Goal: Task Accomplishment & Management: Manage account settings

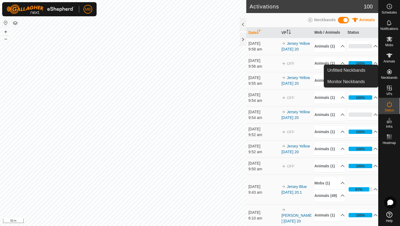
click at [388, 76] on es-neckbands-svg-icon at bounding box center [389, 71] width 10 height 9
click at [354, 71] on link "Unfitted Neckbands" at bounding box center [351, 70] width 54 height 11
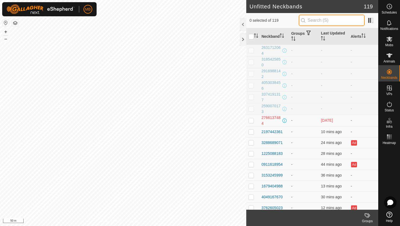
click at [317, 22] on input "text" at bounding box center [331, 20] width 66 height 11
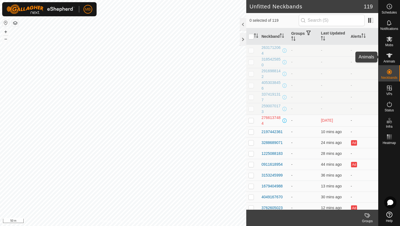
click at [389, 53] on icon at bounding box center [389, 55] width 7 height 7
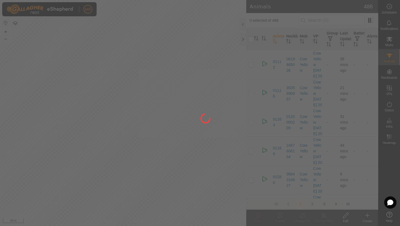
click at [330, 20] on div at bounding box center [200, 113] width 400 height 226
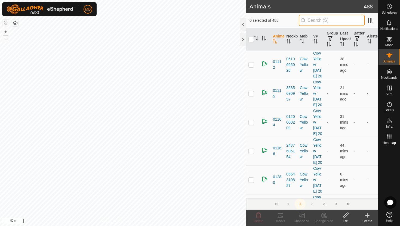
click at [330, 20] on input "text" at bounding box center [331, 20] width 66 height 11
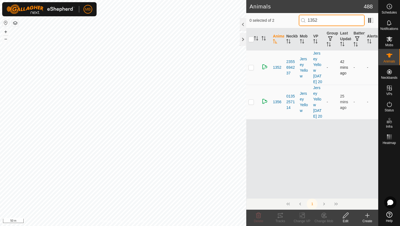
type input "1352"
click at [250, 70] on p-checkbox at bounding box center [250, 67] width 5 height 4
checkbox input "true"
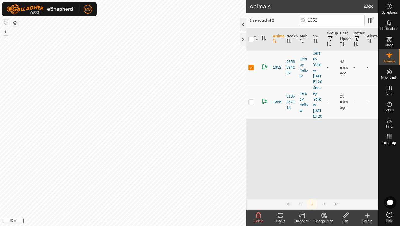
click at [244, 23] on div at bounding box center [242, 24] width 7 height 13
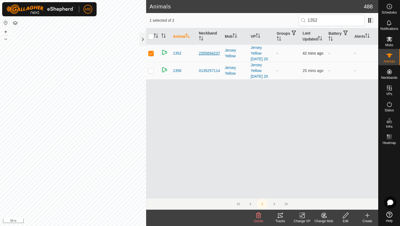
click at [207, 56] on div "2355694237" at bounding box center [209, 54] width 21 height 6
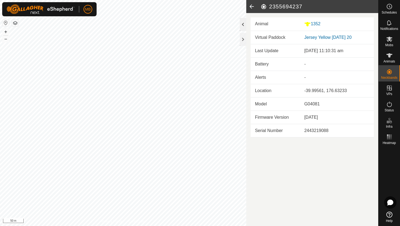
click at [244, 23] on div at bounding box center [242, 24] width 7 height 13
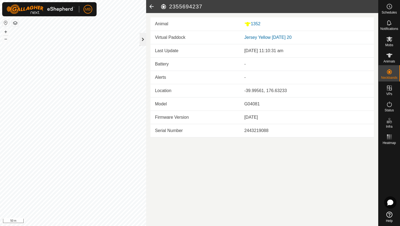
click at [146, 41] on div at bounding box center [142, 39] width 7 height 13
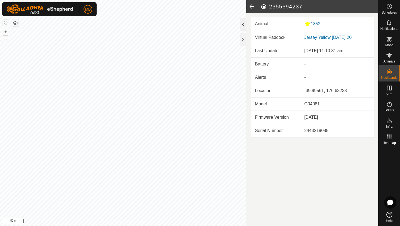
click at [242, 26] on div at bounding box center [242, 24] width 7 height 13
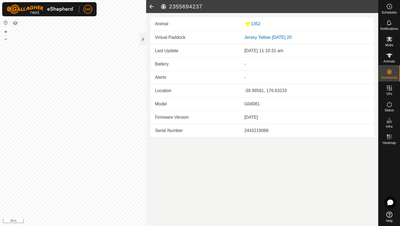
click at [153, 5] on icon at bounding box center [151, 6] width 11 height 13
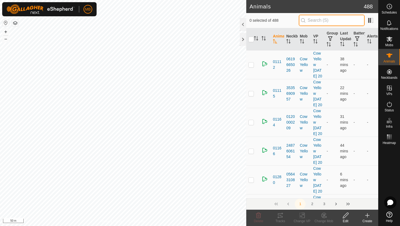
click at [317, 18] on input "text" at bounding box center [331, 20] width 66 height 11
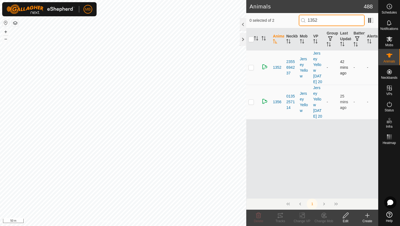
type input "1352"
click at [251, 70] on p-checkbox at bounding box center [250, 67] width 5 height 4
checkbox input "true"
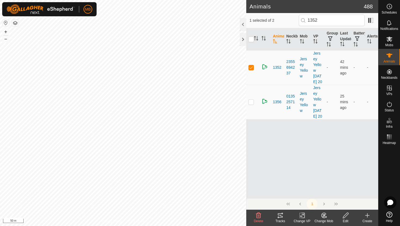
click at [347, 219] on div "Edit" at bounding box center [345, 221] width 22 height 5
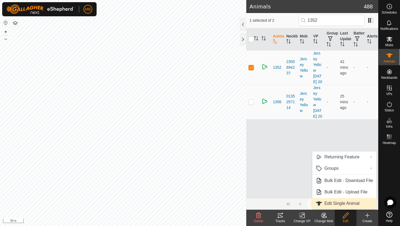
click at [339, 204] on link "Edit Single Animal" at bounding box center [344, 203] width 64 height 11
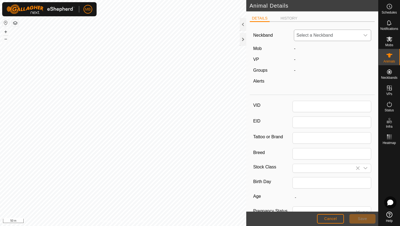
type input "1352"
type input "355"
type input "11 Feb, 2025"
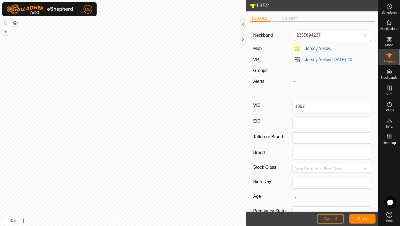
click at [325, 36] on span "2355694237" at bounding box center [327, 35] width 66 height 11
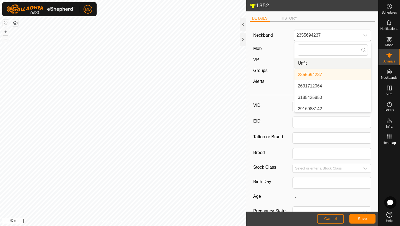
click at [324, 63] on li "Unfit" at bounding box center [332, 63] width 77 height 11
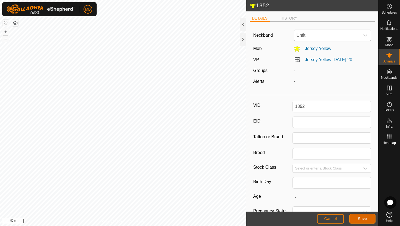
click at [359, 221] on button "Save" at bounding box center [362, 219] width 26 height 10
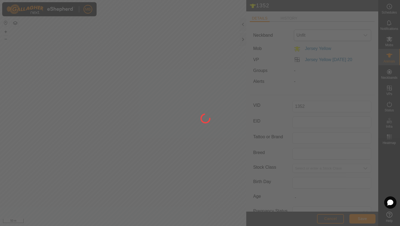
type input "-"
type input "355 kg"
type input "-"
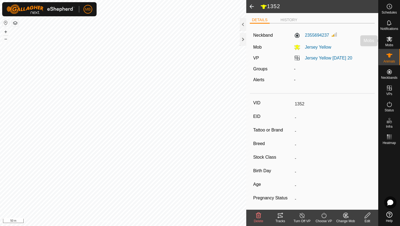
click at [389, 41] on icon at bounding box center [389, 39] width 7 height 7
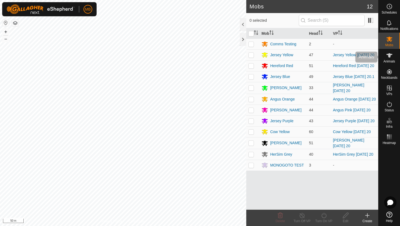
click at [389, 57] on icon at bounding box center [389, 55] width 6 height 4
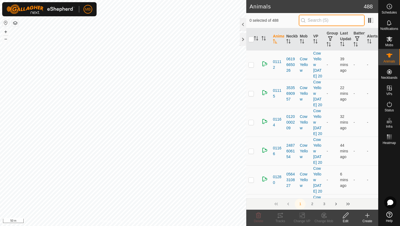
click at [340, 19] on input "text" at bounding box center [331, 20] width 66 height 11
click at [386, 39] on icon at bounding box center [389, 39] width 7 height 7
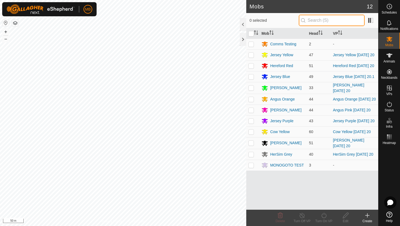
click at [348, 21] on input "text" at bounding box center [331, 20] width 66 height 11
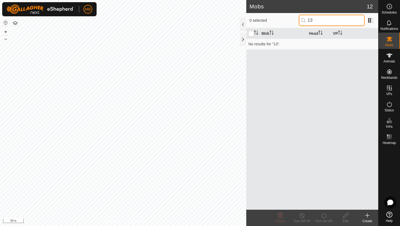
type input "1"
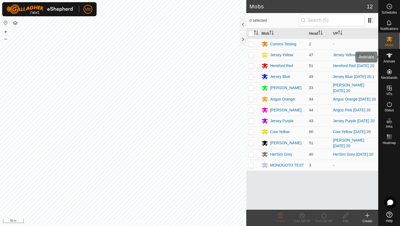
click at [388, 55] on icon at bounding box center [389, 55] width 6 height 4
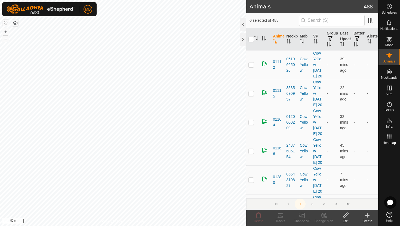
click at [338, 21] on input "text" at bounding box center [331, 20] width 66 height 11
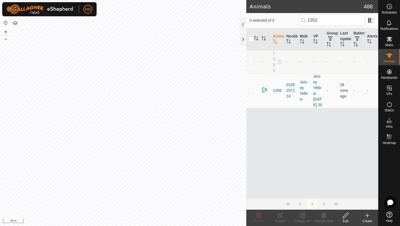
type input "1352"
click at [251, 64] on td at bounding box center [252, 61] width 13 height 23
checkbox input "true"
click at [344, 219] on div "Edit" at bounding box center [345, 221] width 22 height 5
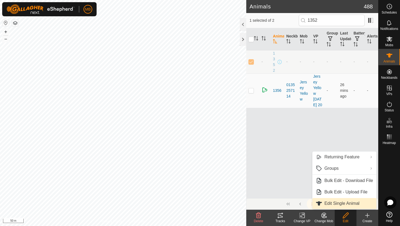
click at [337, 205] on link "Edit Single Animal" at bounding box center [344, 203] width 64 height 11
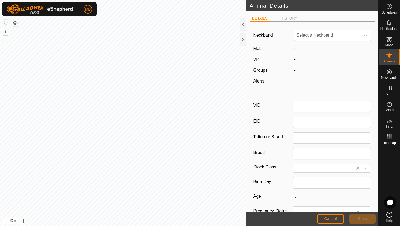
type input "1352"
type input "355"
type input "[DATE]"
click at [321, 35] on span "Unfit" at bounding box center [327, 35] width 66 height 11
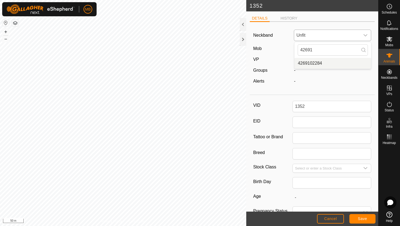
type input "42691"
click at [323, 60] on li "4269102284" at bounding box center [332, 63] width 77 height 11
click at [360, 217] on span "Save" at bounding box center [361, 219] width 9 height 4
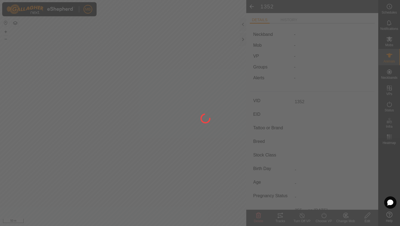
type input "-"
type input "355 kg"
type input "-"
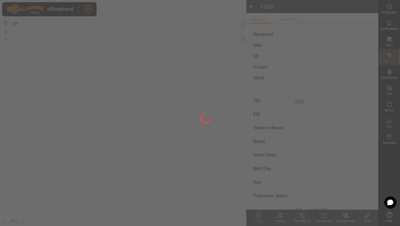
type input "-"
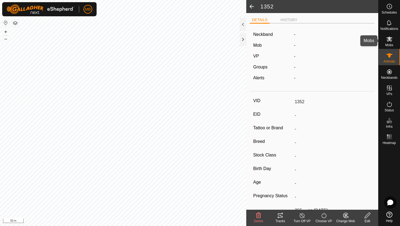
click at [392, 37] on es-mob-svg-icon at bounding box center [389, 39] width 10 height 9
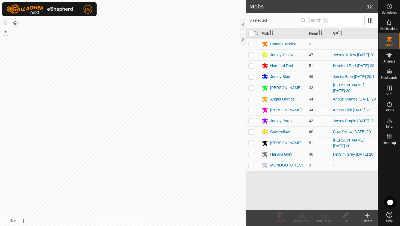
click at [392, 61] on span "Animals" at bounding box center [389, 61] width 12 height 3
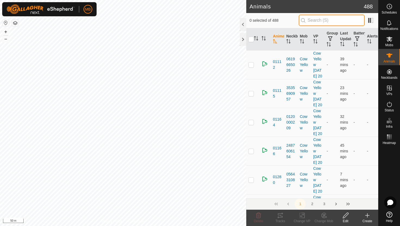
click at [333, 18] on input "text" at bounding box center [331, 20] width 66 height 11
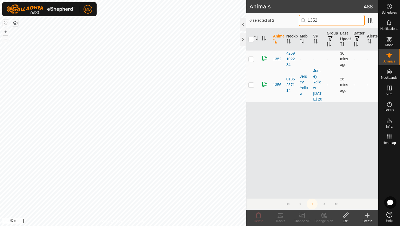
type input "1352"
click at [251, 61] on td at bounding box center [252, 58] width 13 height 17
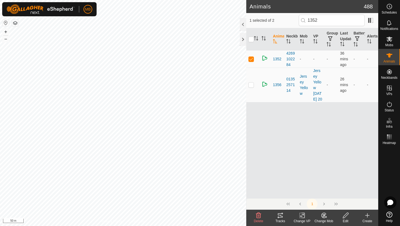
click at [321, 225] on div "Change Mob" at bounding box center [324, 218] width 22 height 16
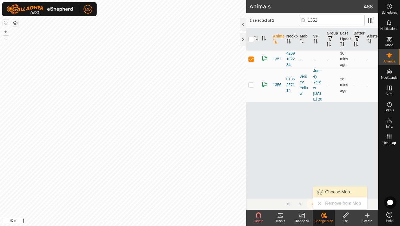
click at [335, 192] on link "Choose Mob..." at bounding box center [340, 192] width 54 height 11
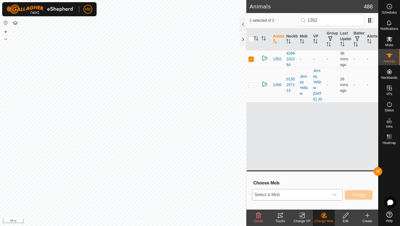
click at [319, 195] on span "Select a Mob" at bounding box center [290, 194] width 77 height 11
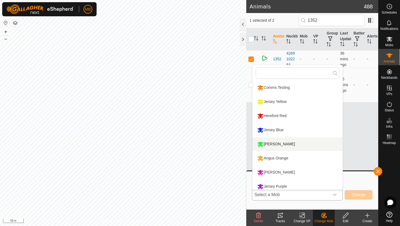
scroll to position [4, 0]
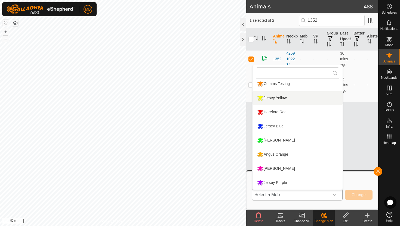
click at [281, 96] on li "Jersey Yellow" at bounding box center [297, 98] width 90 height 14
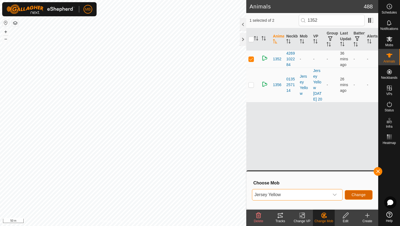
click at [355, 192] on button "Change" at bounding box center [358, 195] width 28 height 10
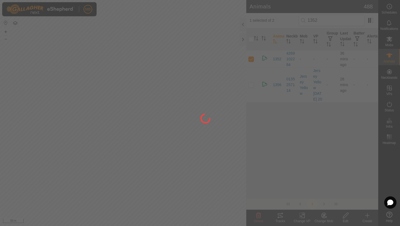
checkbox input "false"
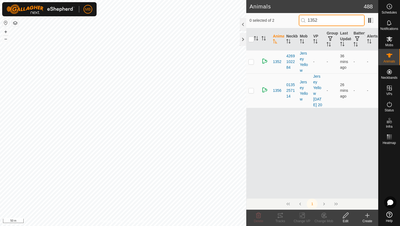
drag, startPoint x: 330, startPoint y: 18, endPoint x: 288, endPoint y: 18, distance: 42.7
click at [288, 18] on div "0 selected of 2 1352" at bounding box center [311, 20] width 125 height 11
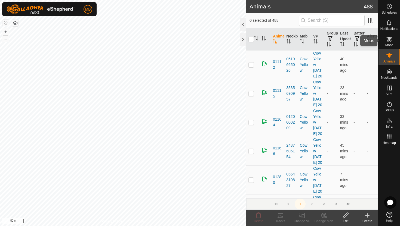
click at [394, 39] on div "Mobs" at bounding box center [388, 41] width 21 height 16
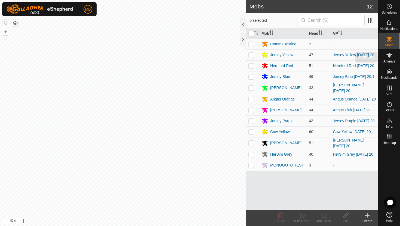
click at [388, 55] on icon at bounding box center [389, 55] width 6 height 4
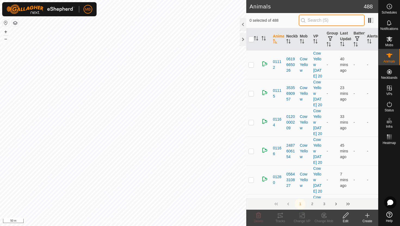
click at [325, 18] on input "text" at bounding box center [331, 20] width 66 height 11
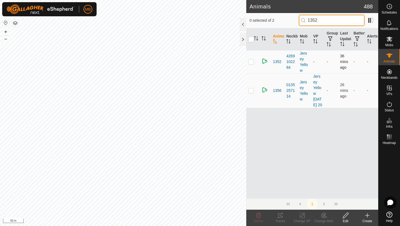
type input "1352"
click at [251, 61] on p-checkbox at bounding box center [250, 62] width 5 height 4
checkbox input "true"
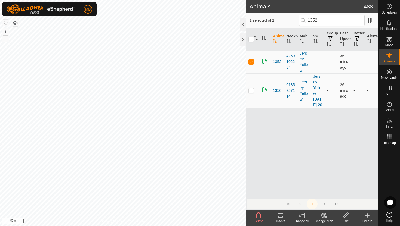
click at [301, 219] on div "Change VP" at bounding box center [302, 221] width 22 height 5
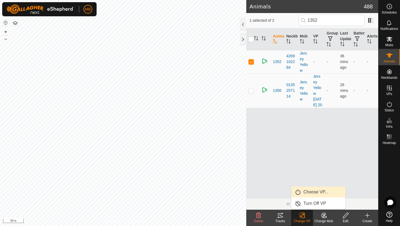
click at [312, 193] on link "Choose VP..." at bounding box center [318, 192] width 54 height 11
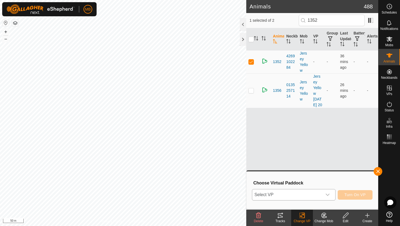
click at [311, 195] on span "Select VP" at bounding box center [287, 194] width 70 height 11
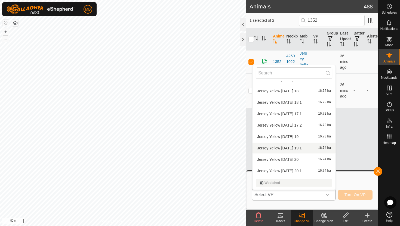
scroll to position [450, 0]
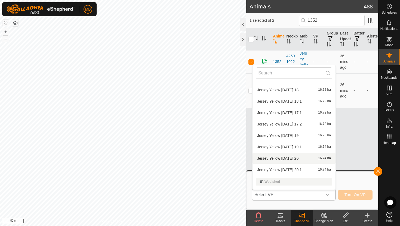
click at [287, 160] on li "Jersey Yellow Wednesday 20 16.74 ha" at bounding box center [293, 158] width 83 height 11
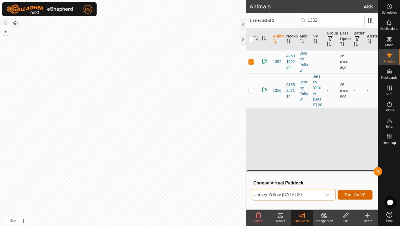
click at [354, 193] on span "Turn On VP" at bounding box center [354, 195] width 21 height 4
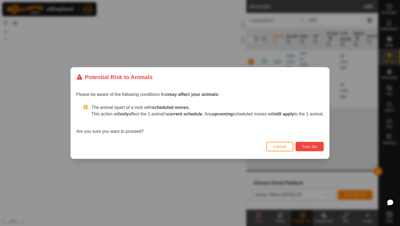
click at [313, 146] on span "Turn On" at bounding box center [309, 147] width 15 height 4
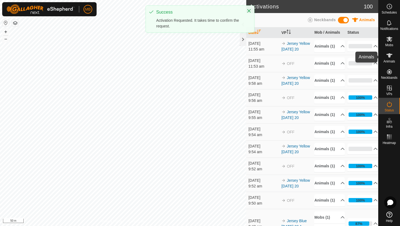
click at [392, 57] on es-animals-svg-icon at bounding box center [389, 55] width 10 height 9
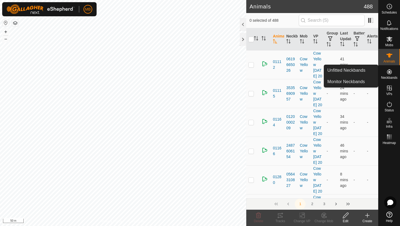
click at [391, 73] on icon at bounding box center [389, 71] width 7 height 7
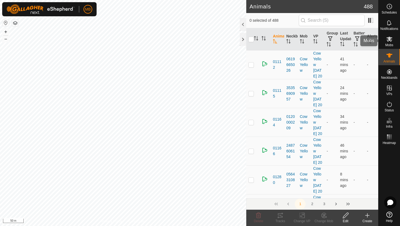
click at [388, 43] on span "Mobs" at bounding box center [389, 44] width 8 height 3
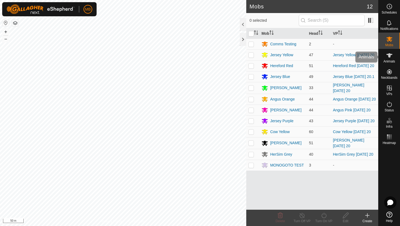
click at [390, 56] on icon at bounding box center [389, 55] width 7 height 7
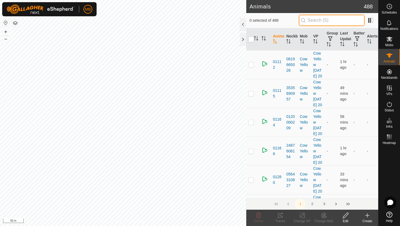
click at [346, 20] on input "text" at bounding box center [331, 20] width 66 height 11
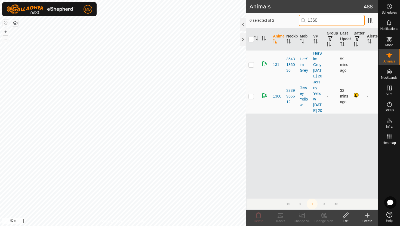
type input "1360"
click at [252, 98] on p-checkbox at bounding box center [250, 96] width 5 height 4
checkbox input "true"
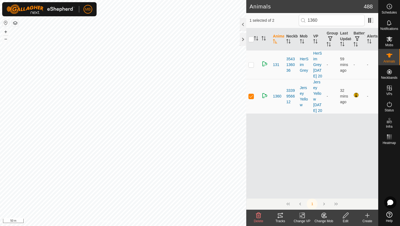
click at [347, 216] on icon at bounding box center [345, 215] width 7 height 7
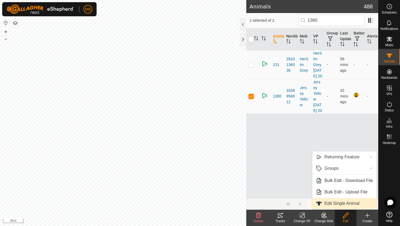
click at [342, 207] on link "Edit Single Animal" at bounding box center [344, 203] width 64 height 11
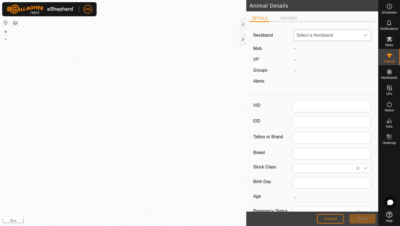
type input "1360"
type input "374"
type input "11 Feb, 2025"
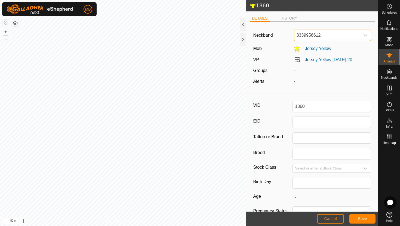
click at [341, 38] on span "3339956612" at bounding box center [327, 35] width 66 height 11
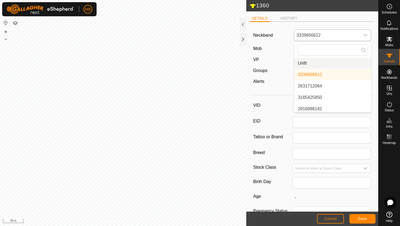
click at [338, 65] on li "Unfit" at bounding box center [332, 63] width 77 height 11
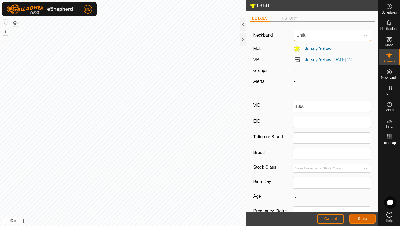
click at [364, 217] on span "Save" at bounding box center [361, 219] width 9 height 4
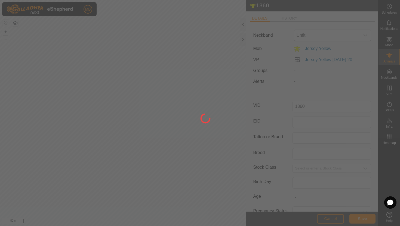
type input "-"
type input "374 kg"
type input "-"
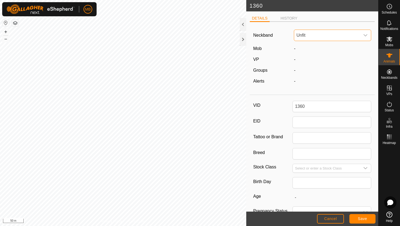
click at [348, 38] on span "Unfit" at bounding box center [327, 35] width 66 height 11
type input "333"
click at [322, 64] on li "3339956612" at bounding box center [332, 63] width 77 height 11
click at [359, 219] on span "Save" at bounding box center [361, 219] width 9 height 4
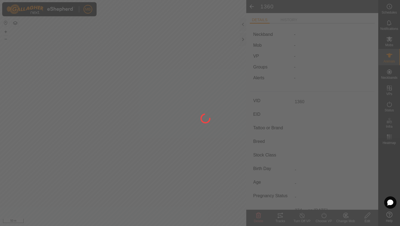
type input "-"
type input "374 kg"
type input "-"
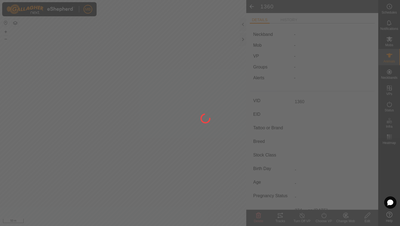
type input "-"
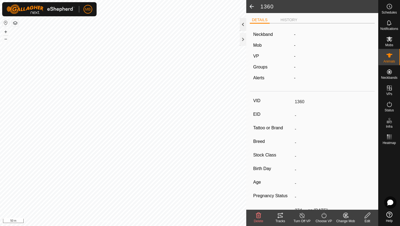
click at [242, 22] on div at bounding box center [242, 24] width 7 height 13
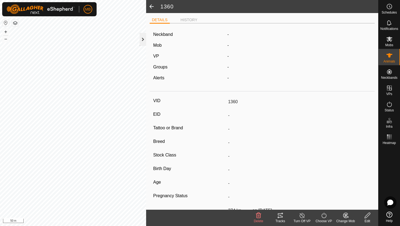
click at [141, 39] on div at bounding box center [142, 39] width 7 height 13
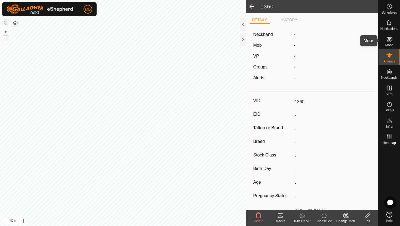
click at [390, 43] on span "Mobs" at bounding box center [389, 44] width 8 height 3
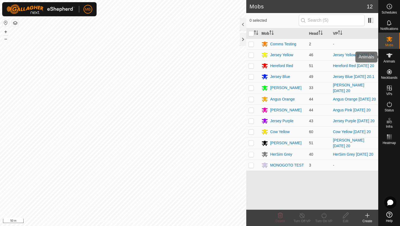
click at [395, 61] on div "Animals" at bounding box center [388, 57] width 21 height 16
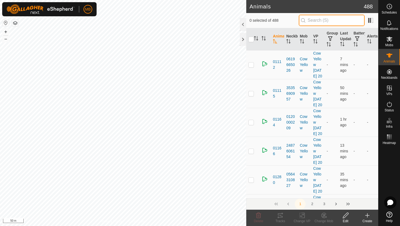
click at [332, 23] on input "text" at bounding box center [331, 20] width 66 height 11
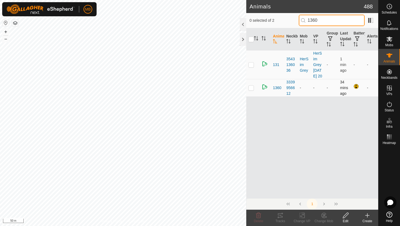
type input "1360"
click at [251, 90] on p-checkbox at bounding box center [250, 88] width 5 height 4
checkbox input "true"
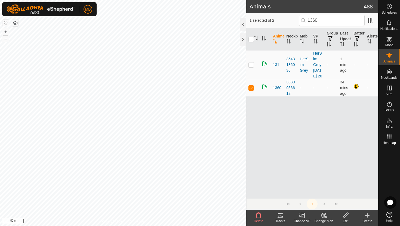
click at [348, 219] on div "Edit" at bounding box center [345, 221] width 22 height 5
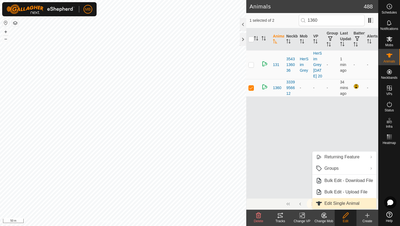
click at [342, 206] on link "Edit Single Animal" at bounding box center [344, 203] width 64 height 11
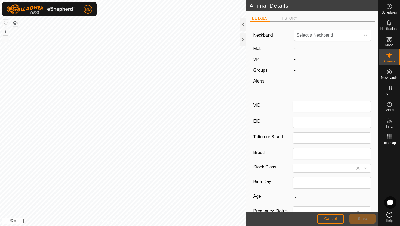
type input "1360"
type input "374"
type input "11 Feb, 2025"
click at [332, 219] on span "Cancel" at bounding box center [330, 219] width 13 height 4
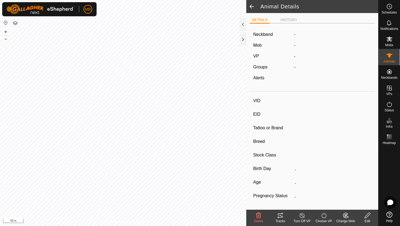
type input "1360"
type input "-"
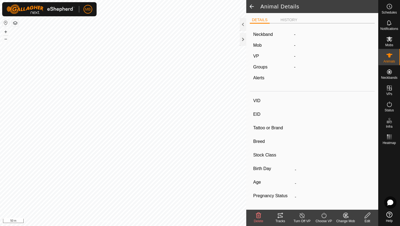
type input "374 kg"
type input "-"
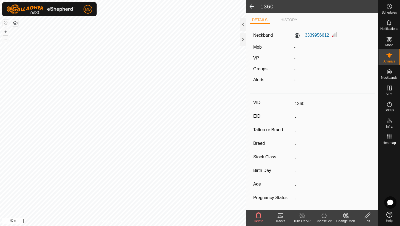
click at [324, 215] on icon at bounding box center [323, 215] width 7 height 7
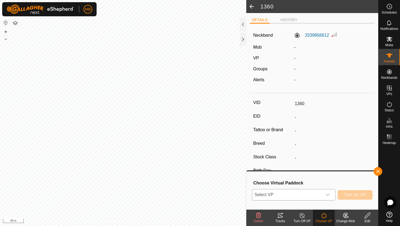
click at [310, 195] on span "Select VP" at bounding box center [287, 194] width 70 height 11
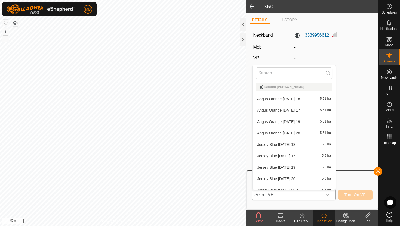
scroll to position [6, 0]
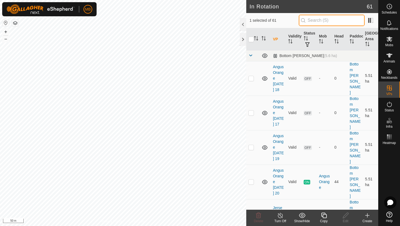
click at [342, 17] on input "text" at bounding box center [331, 20] width 66 height 11
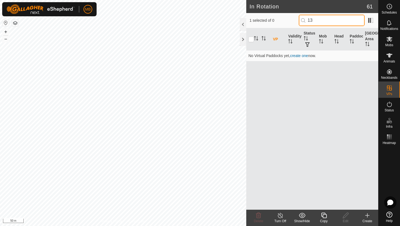
type input "1"
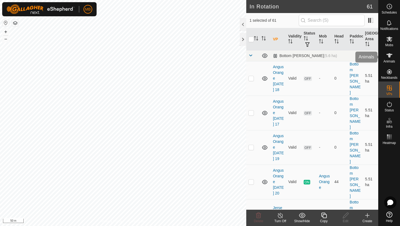
click at [386, 54] on icon at bounding box center [389, 55] width 7 height 7
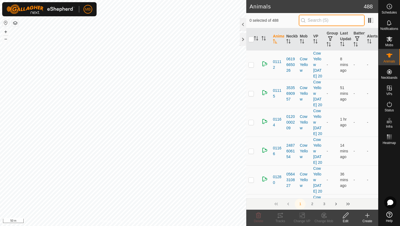
click at [322, 20] on input "text" at bounding box center [331, 20] width 66 height 11
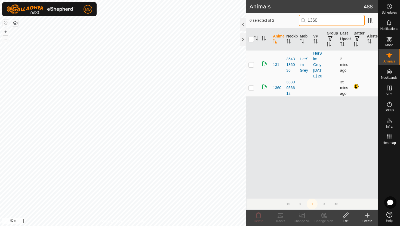
type input "1360"
click at [251, 90] on p-checkbox at bounding box center [250, 88] width 5 height 4
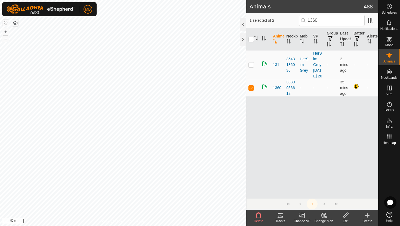
click at [323, 220] on div "Change Mob" at bounding box center [324, 221] width 22 height 5
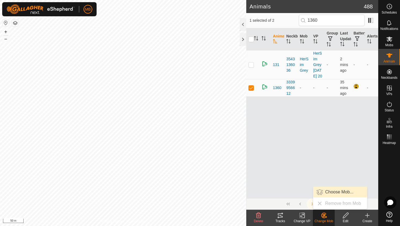
click at [328, 193] on link "Choose Mob..." at bounding box center [340, 192] width 54 height 11
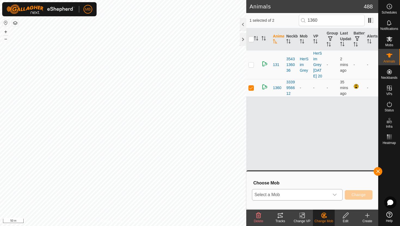
click at [275, 193] on span "Select a Mob" at bounding box center [290, 194] width 77 height 11
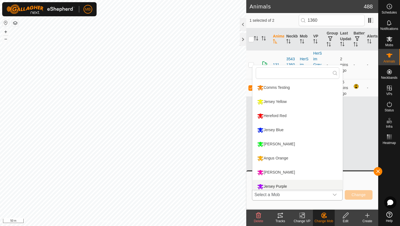
scroll to position [4, 0]
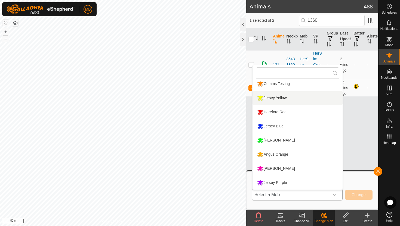
click at [268, 96] on li "Jersey Yellow" at bounding box center [297, 98] width 90 height 14
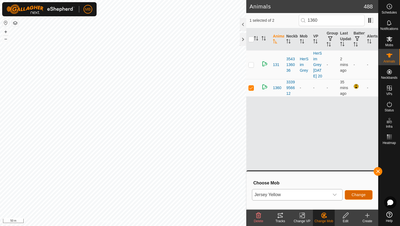
click at [357, 191] on button "Change" at bounding box center [358, 195] width 28 height 10
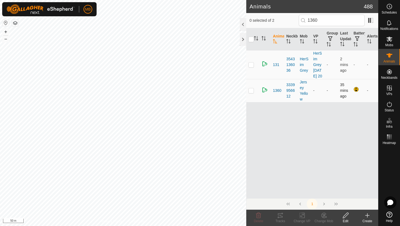
click at [250, 93] on p-checkbox at bounding box center [250, 90] width 5 height 4
checkbox input "true"
click at [302, 217] on icon at bounding box center [301, 215] width 7 height 7
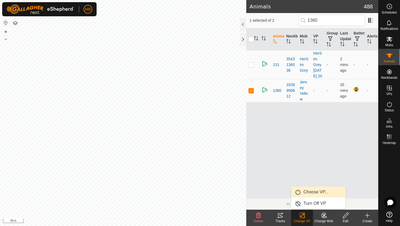
click at [305, 193] on link "Choose VP..." at bounding box center [318, 192] width 54 height 11
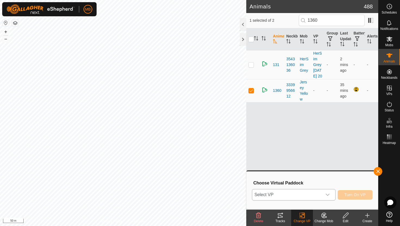
click at [276, 195] on span "Select VP" at bounding box center [287, 194] width 70 height 11
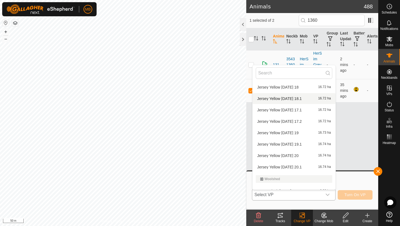
scroll to position [454, 0]
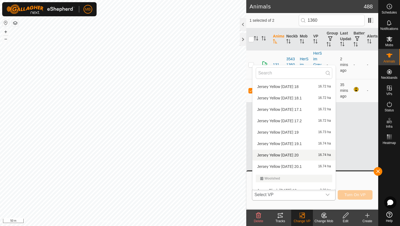
click at [272, 157] on li "Jersey Yellow Wednesday 20 16.74 ha" at bounding box center [293, 155] width 83 height 11
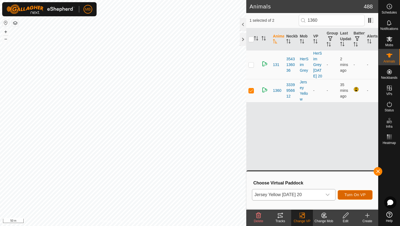
click at [350, 195] on span "Turn On VP" at bounding box center [354, 195] width 21 height 4
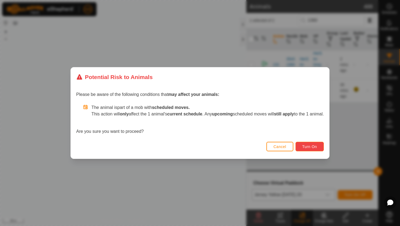
click at [317, 148] on span "Turn On" at bounding box center [309, 147] width 15 height 4
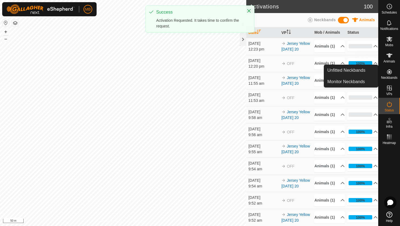
click at [394, 58] on div "Animals" at bounding box center [388, 57] width 21 height 16
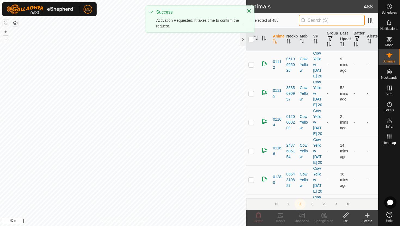
click at [319, 21] on input "text" at bounding box center [331, 20] width 66 height 11
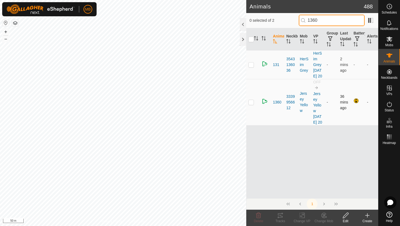
type input "1360"
click at [252, 104] on p-checkbox at bounding box center [250, 102] width 5 height 4
checkbox input "true"
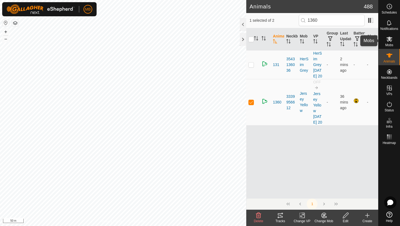
click at [392, 40] on icon at bounding box center [389, 39] width 7 height 7
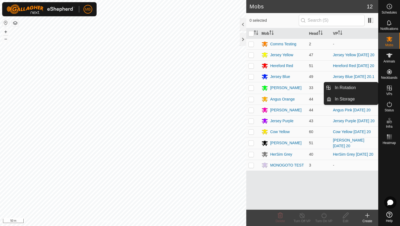
click at [391, 88] on icon at bounding box center [388, 88] width 5 height 5
click at [389, 86] on icon at bounding box center [388, 88] width 5 height 5
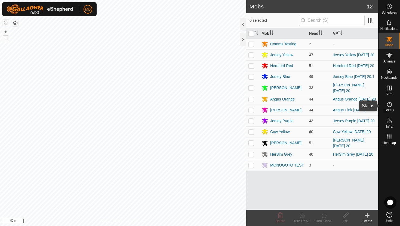
click at [390, 107] on icon at bounding box center [389, 104] width 7 height 7
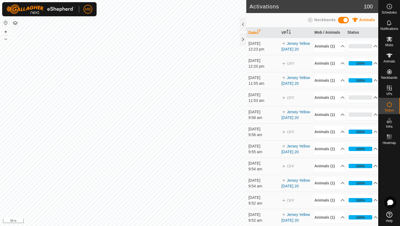
click at [370, 103] on p-accordion-header "0%" at bounding box center [362, 97] width 30 height 11
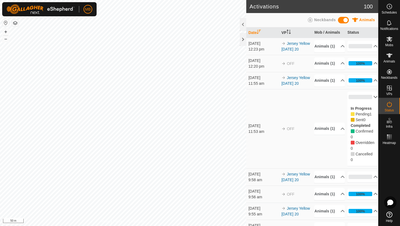
click at [370, 102] on p-accordion-header "0%" at bounding box center [362, 97] width 30 height 11
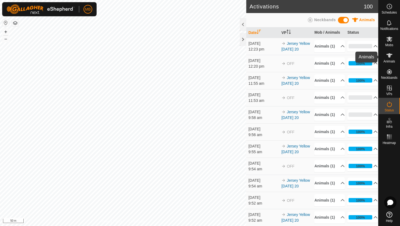
click at [390, 57] on icon at bounding box center [389, 55] width 7 height 7
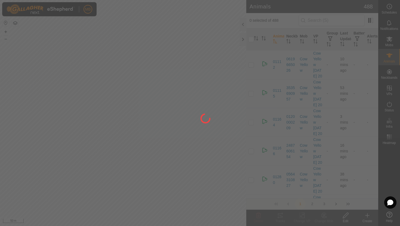
click at [333, 21] on div at bounding box center [200, 113] width 400 height 226
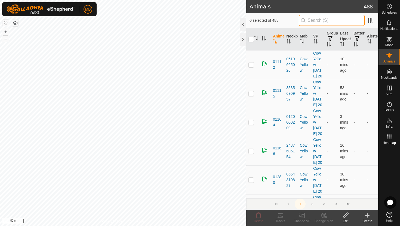
click at [333, 21] on input "text" at bounding box center [331, 20] width 66 height 11
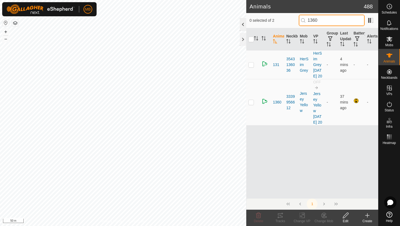
type input "1360"
click at [240, 25] on div at bounding box center [242, 24] width 7 height 13
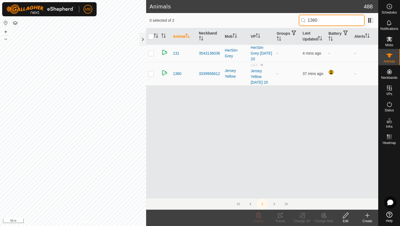
drag, startPoint x: 337, startPoint y: 20, endPoint x: 260, endPoint y: 20, distance: 77.2
click at [263, 20] on div "0 selected of 2 1360" at bounding box center [261, 20] width 225 height 11
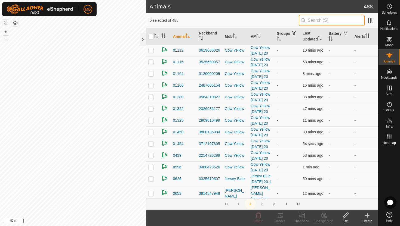
click at [332, 17] on input "text" at bounding box center [331, 20] width 66 height 11
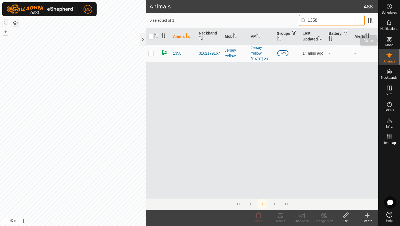
type input "1358"
click at [386, 40] on icon at bounding box center [389, 39] width 7 height 7
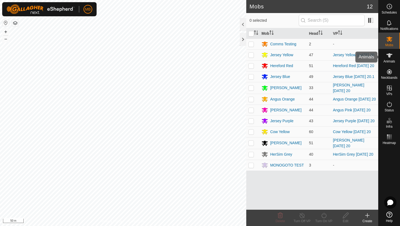
click at [388, 62] on span "Animals" at bounding box center [389, 61] width 12 height 3
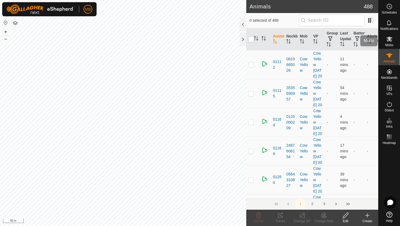
click at [390, 40] on icon at bounding box center [389, 39] width 6 height 5
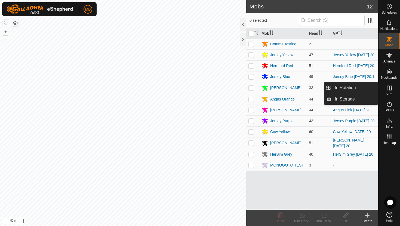
click at [391, 93] on span "VPs" at bounding box center [389, 93] width 6 height 3
click at [390, 89] on icon at bounding box center [389, 88] width 7 height 7
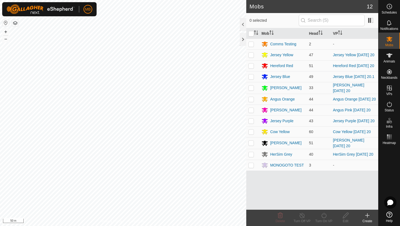
click at [392, 170] on div at bounding box center [388, 178] width 21 height 63
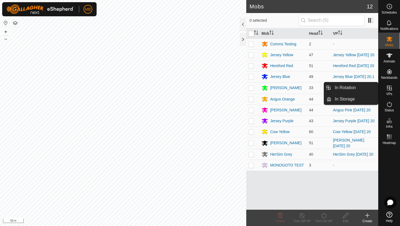
click at [389, 92] on es-virtualpaddocks-svg-icon at bounding box center [389, 88] width 10 height 9
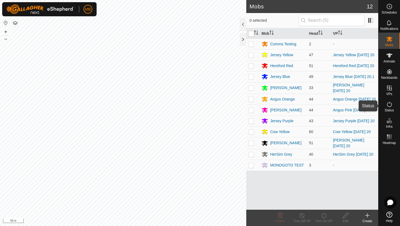
click at [388, 107] on icon at bounding box center [389, 104] width 7 height 7
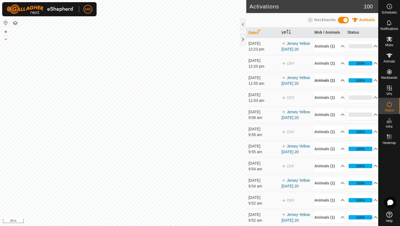
click at [338, 87] on p-accordion-header "Animals (1)" at bounding box center [329, 80] width 30 height 12
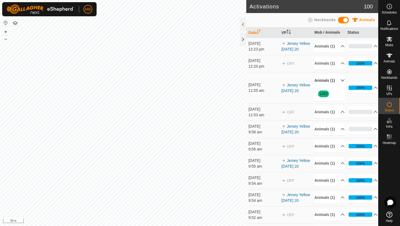
click at [338, 87] on p-accordion-header "Animals (1)" at bounding box center [329, 80] width 30 height 12
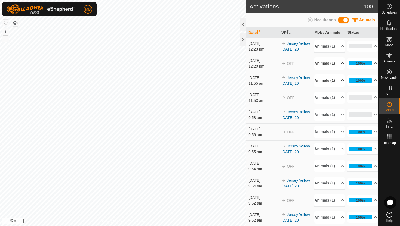
click at [338, 70] on p-accordion-header "Animals (1)" at bounding box center [329, 63] width 30 height 12
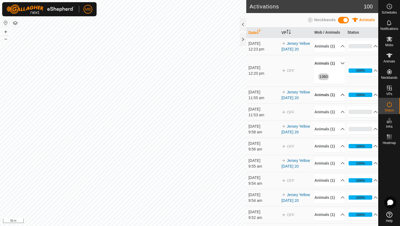
click at [338, 70] on p-accordion-header "Animals (1)" at bounding box center [329, 63] width 30 height 12
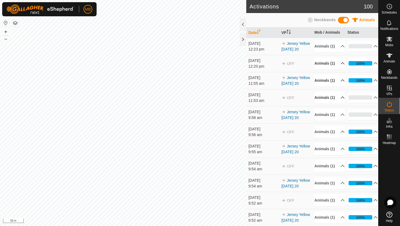
click at [340, 104] on p-accordion-header "Animals (1)" at bounding box center [329, 98] width 30 height 12
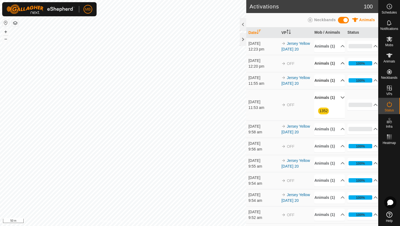
click at [340, 104] on p-accordion-header "Animals (1)" at bounding box center [329, 98] width 30 height 12
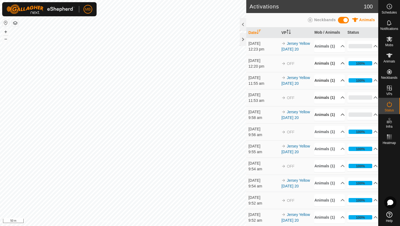
click at [340, 121] on p-accordion-header "Animals (1)" at bounding box center [329, 115] width 30 height 12
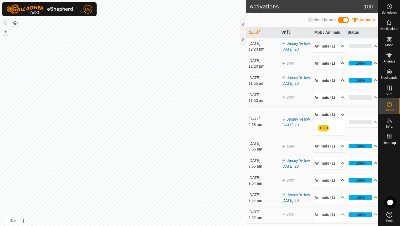
click at [340, 121] on p-accordion-header "Animals (1)" at bounding box center [329, 115] width 30 height 12
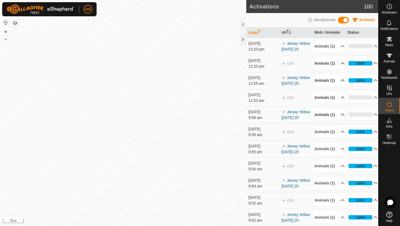
click at [340, 121] on p-accordion-header "Animals (1)" at bounding box center [329, 115] width 30 height 12
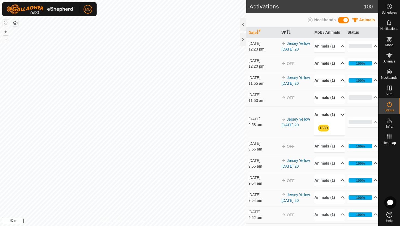
click at [340, 121] on p-accordion-header "Animals (1)" at bounding box center [329, 115] width 30 height 12
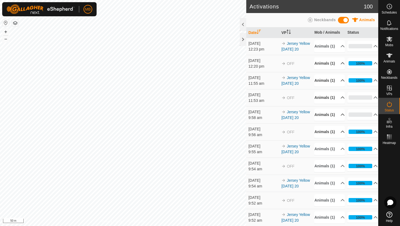
click at [340, 138] on p-accordion-header "Animals (1)" at bounding box center [329, 132] width 30 height 12
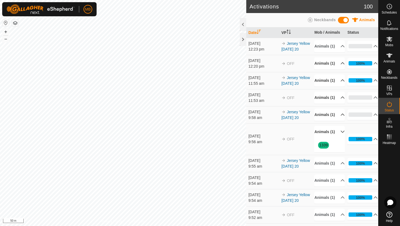
click at [340, 138] on p-accordion-header "Animals (1)" at bounding box center [329, 132] width 30 height 12
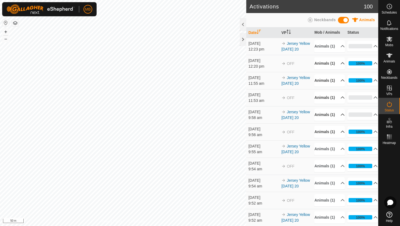
click at [338, 121] on p-accordion-header "Animals (1)" at bounding box center [329, 115] width 30 height 12
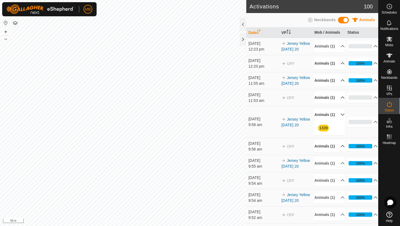
click at [338, 121] on p-accordion-header "Animals (1)" at bounding box center [329, 115] width 30 height 12
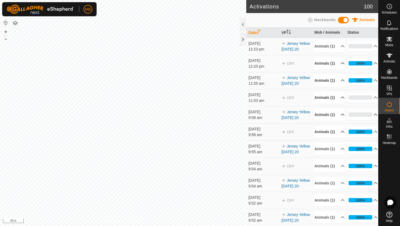
click at [372, 120] on p-accordion-header "0%" at bounding box center [362, 114] width 30 height 11
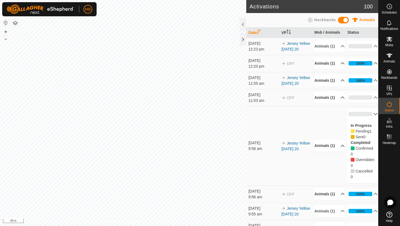
click at [372, 120] on p-accordion-header "0%" at bounding box center [362, 114] width 30 height 11
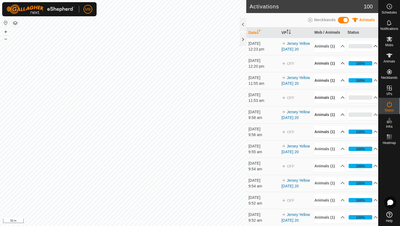
click at [371, 49] on p-accordion-header "0%" at bounding box center [362, 46] width 30 height 11
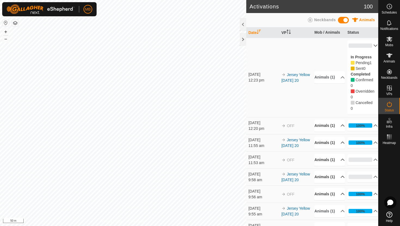
click at [371, 46] on p-accordion-header "0%" at bounding box center [362, 45] width 30 height 11
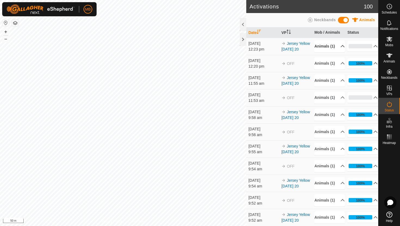
click at [339, 49] on p-accordion-header "Animals (1)" at bounding box center [329, 46] width 30 height 12
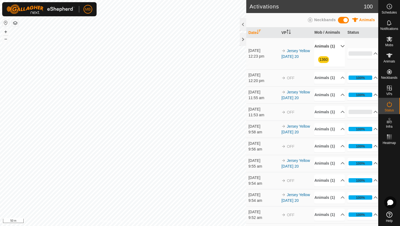
click at [339, 49] on p-accordion-header "Animals (1)" at bounding box center [329, 46] width 30 height 12
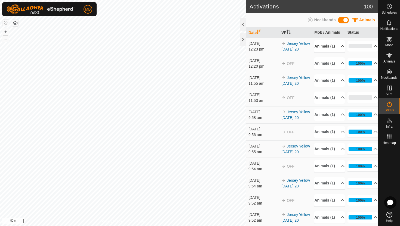
click at [373, 49] on p-accordion-header "0%" at bounding box center [362, 46] width 30 height 11
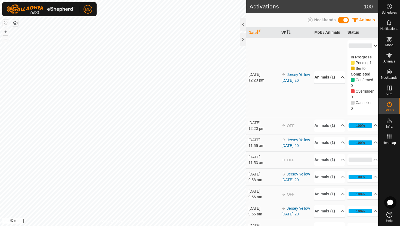
click at [372, 44] on p-accordion-header "0%" at bounding box center [362, 45] width 30 height 11
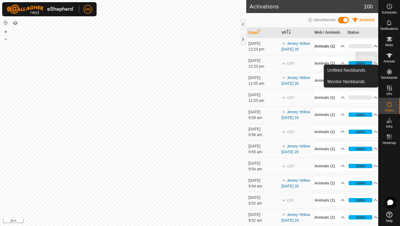
click at [389, 60] on span "Animals" at bounding box center [389, 61] width 12 height 3
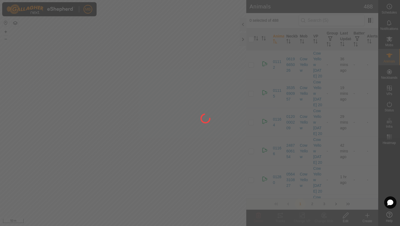
click at [325, 24] on div at bounding box center [200, 113] width 400 height 226
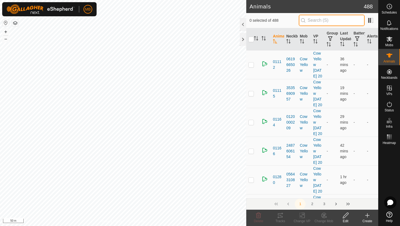
click at [325, 24] on input "text" at bounding box center [331, 20] width 66 height 11
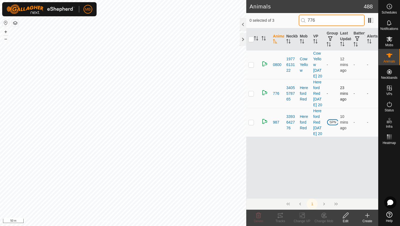
type input "776"
click at [253, 96] on p-checkbox at bounding box center [250, 93] width 5 height 4
checkbox input "true"
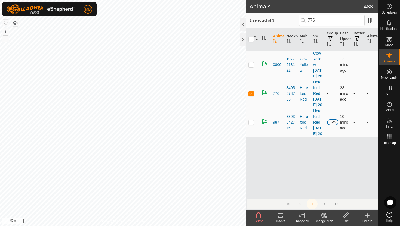
click at [276, 96] on span "776" at bounding box center [276, 94] width 6 height 6
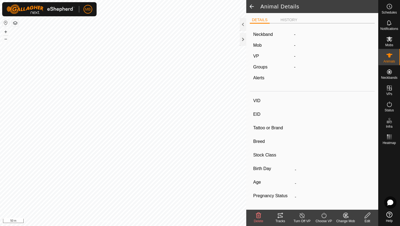
type input "776"
type input "-"
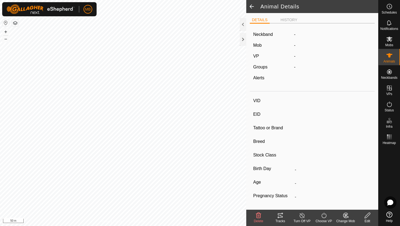
type input "624 kg"
type input "-"
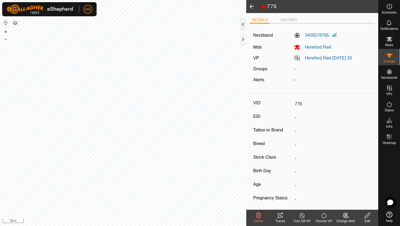
click at [242, 23] on div at bounding box center [242, 24] width 7 height 13
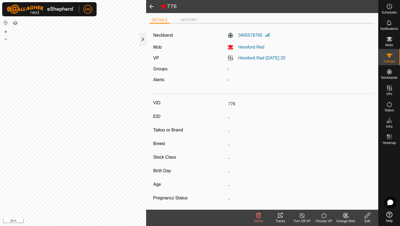
click at [140, 40] on div at bounding box center [142, 39] width 7 height 13
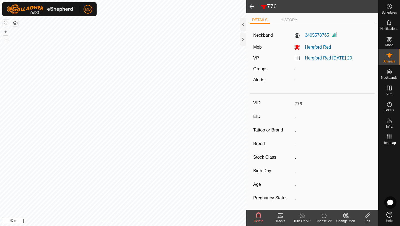
click at [251, 8] on span at bounding box center [251, 6] width 11 height 13
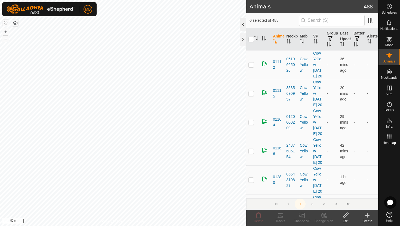
click at [242, 23] on div at bounding box center [242, 24] width 7 height 13
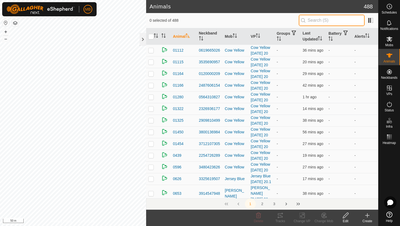
click at [342, 18] on input "text" at bounding box center [331, 20] width 66 height 11
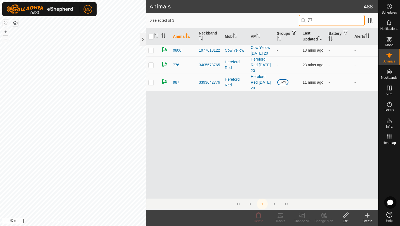
type input "7"
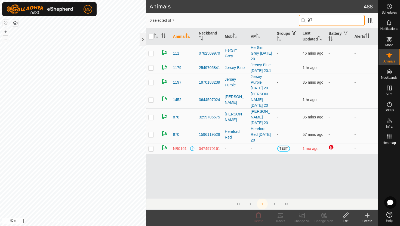
type input "9"
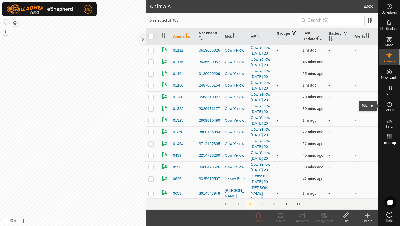
click at [390, 107] on icon at bounding box center [389, 104] width 7 height 7
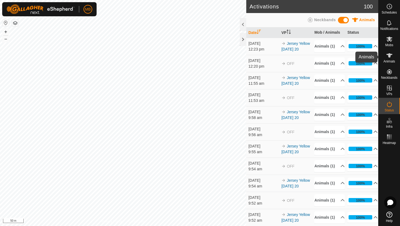
click at [385, 60] on span "Animals" at bounding box center [389, 61] width 12 height 3
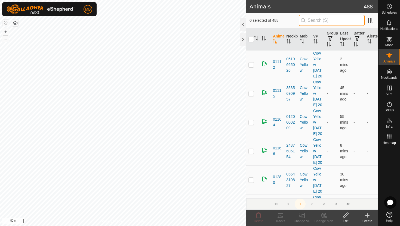
click at [337, 21] on input "text" at bounding box center [331, 20] width 66 height 11
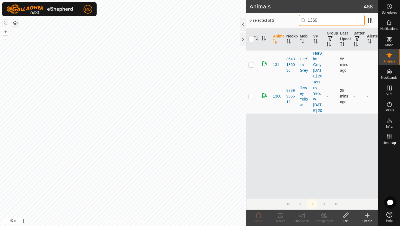
type input "1360"
click at [251, 98] on p-checkbox at bounding box center [250, 96] width 5 height 4
checkbox input "true"
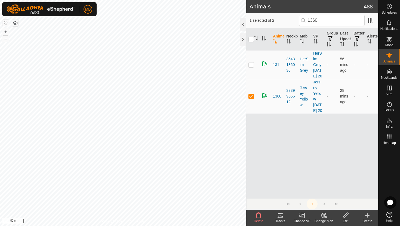
click at [344, 215] on icon at bounding box center [345, 215] width 7 height 7
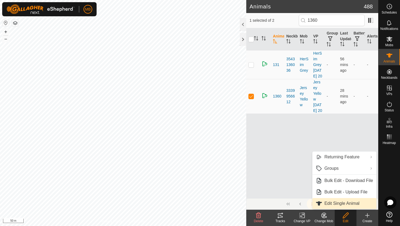
click at [343, 204] on link "Edit Single Animal" at bounding box center [344, 203] width 64 height 11
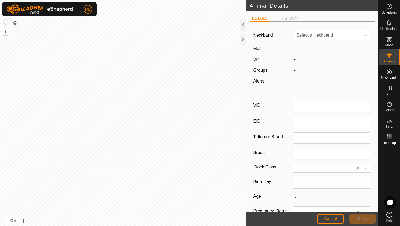
type input "1360"
type input "374"
type input "[DATE]"
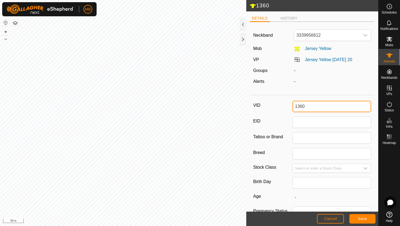
drag, startPoint x: 312, startPoint y: 107, endPoint x: 277, endPoint y: 104, distance: 35.1
click at [278, 104] on div "VID 1360" at bounding box center [312, 106] width 118 height 11
type input "7"
type input "709"
click at [360, 220] on span "Save" at bounding box center [361, 219] width 9 height 4
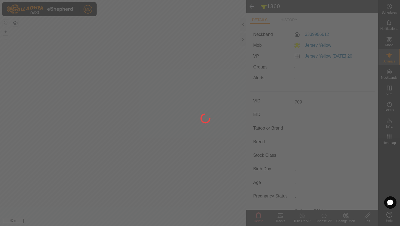
type input "-"
type input "374 kg"
type input "-"
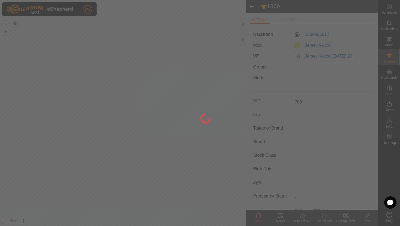
type input "-"
type input "1360"
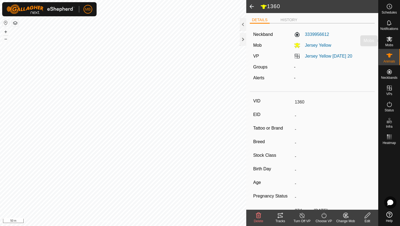
click at [391, 40] on icon at bounding box center [389, 39] width 6 height 5
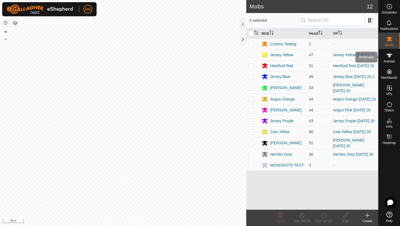
click at [385, 64] on div "Animals" at bounding box center [388, 57] width 21 height 16
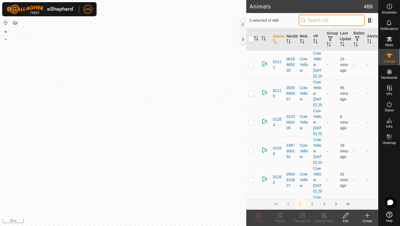
click at [342, 16] on input "text" at bounding box center [331, 20] width 66 height 11
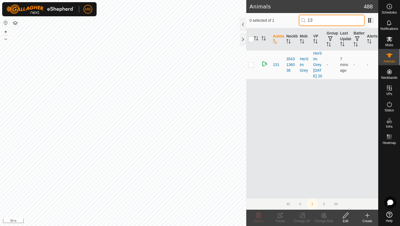
type input "1"
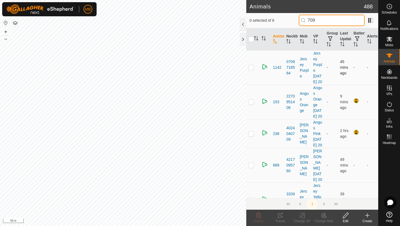
scroll to position [116, 0]
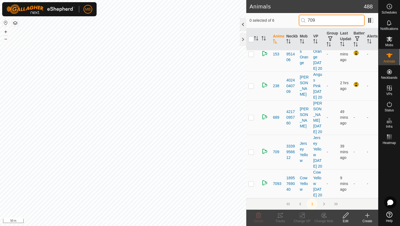
type input "709"
click at [243, 25] on div at bounding box center [242, 24] width 7 height 13
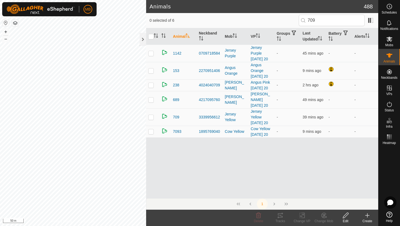
scroll to position [0, 0]
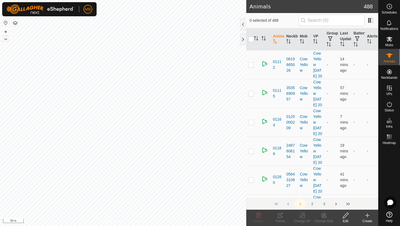
click at [7, 39] on button "–" at bounding box center [5, 39] width 7 height 7
click at [388, 105] on icon at bounding box center [389, 104] width 7 height 7
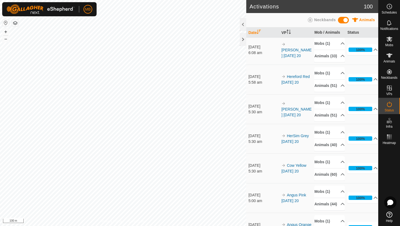
scroll to position [260, 0]
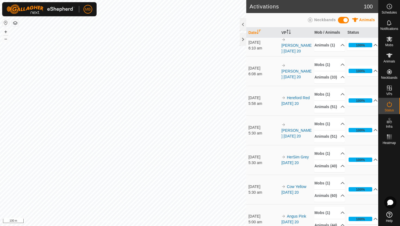
scroll to position [239, 0]
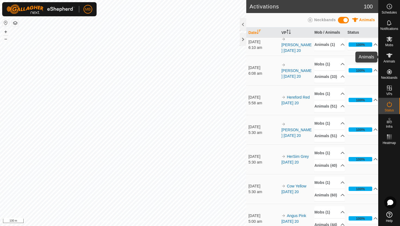
click at [389, 58] on icon at bounding box center [389, 55] width 7 height 7
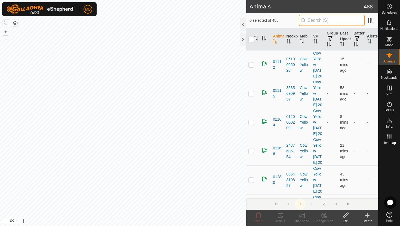
click at [345, 21] on input "text" at bounding box center [331, 20] width 66 height 11
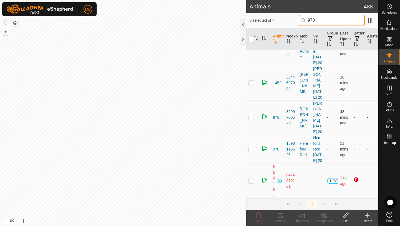
scroll to position [132, 0]
type input "970"
click at [251, 151] on p-checkbox at bounding box center [250, 149] width 5 height 4
checkbox input "true"
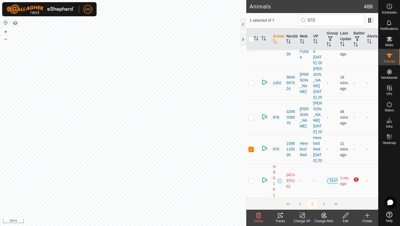
click at [345, 214] on icon at bounding box center [345, 215] width 7 height 7
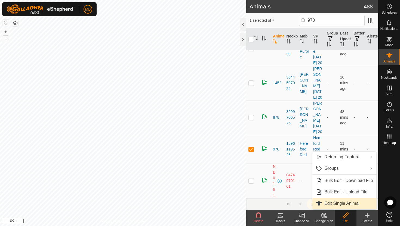
click at [344, 205] on link "Edit Single Animal" at bounding box center [344, 203] width 64 height 11
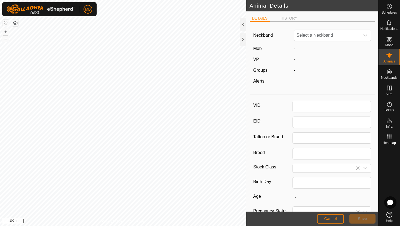
type input "970"
type input "516"
type input "[DATE]"
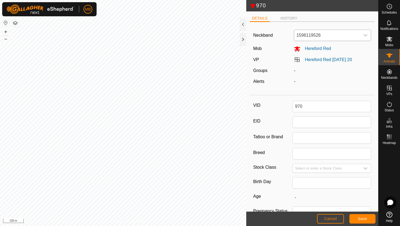
click at [366, 36] on icon "dropdown trigger" at bounding box center [365, 35] width 4 height 4
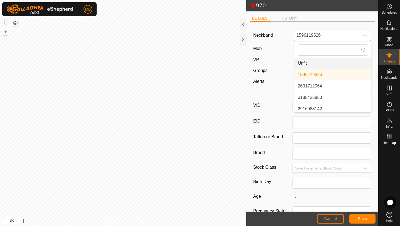
click at [355, 64] on li "Unfit" at bounding box center [332, 63] width 77 height 11
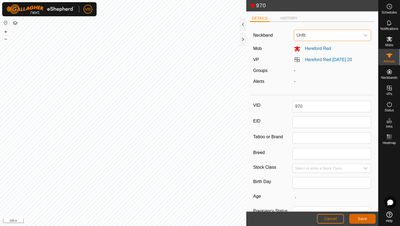
click at [365, 219] on span "Save" at bounding box center [361, 219] width 9 height 4
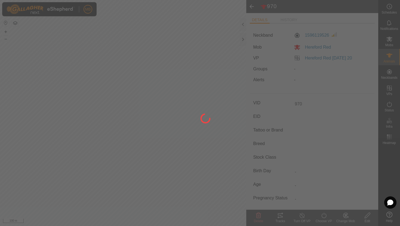
type input "-"
type input "516 kg"
type input "-"
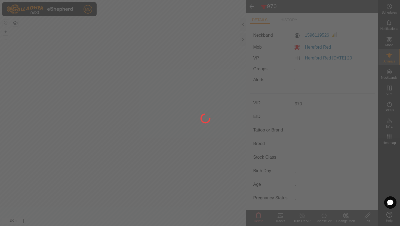
type input "-"
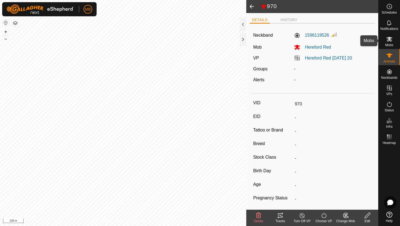
click at [387, 43] on es-mob-svg-icon at bounding box center [389, 39] width 10 height 9
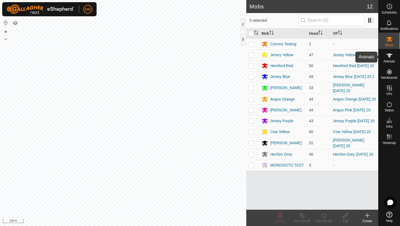
click at [388, 56] on icon at bounding box center [389, 55] width 7 height 7
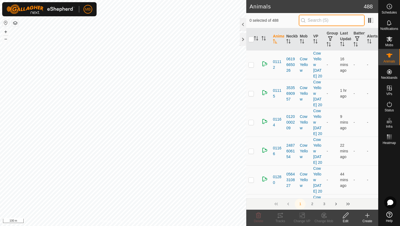
click at [358, 22] on input "text" at bounding box center [331, 20] width 66 height 11
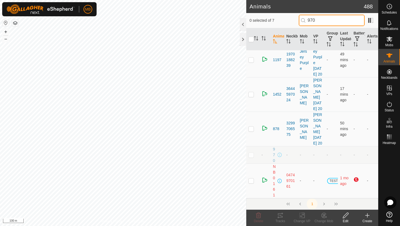
scroll to position [118, 0]
type input "970"
click at [252, 157] on p-checkbox at bounding box center [250, 155] width 5 height 4
checkbox input "true"
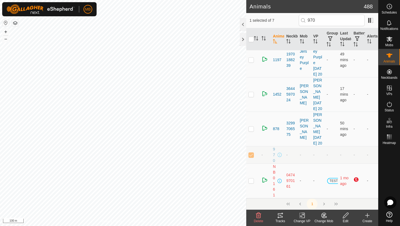
click at [344, 219] on div "Edit" at bounding box center [345, 221] width 22 height 5
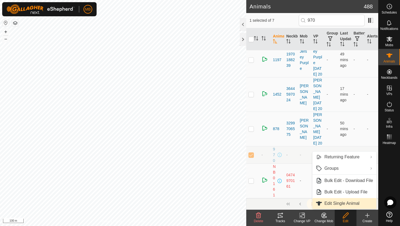
click at [344, 205] on link "Edit Single Animal" at bounding box center [344, 203] width 64 height 11
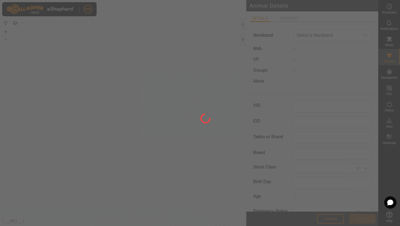
type input "970"
type input "516"
type input "[DATE]"
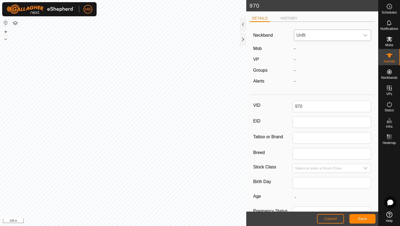
click at [366, 36] on icon "dropdown trigger" at bounding box center [365, 35] width 4 height 4
type input "245"
click at [320, 74] on li "2456812084" at bounding box center [332, 74] width 77 height 11
click at [363, 218] on span "Save" at bounding box center [361, 219] width 9 height 4
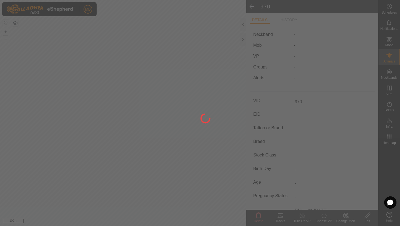
type input "-"
type input "516 kg"
type input "-"
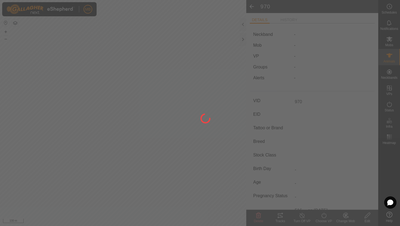
type input "-"
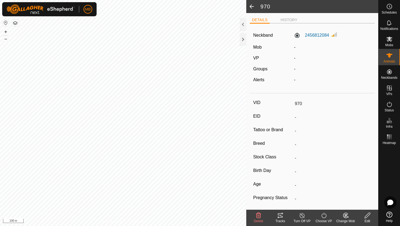
click at [346, 216] on icon at bounding box center [346, 215] width 4 height 3
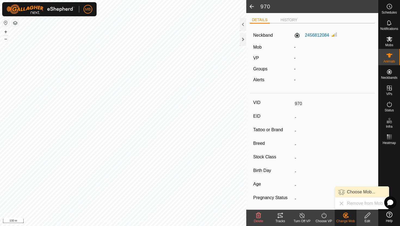
click at [357, 191] on link "Choose Mob..." at bounding box center [362, 192] width 54 height 11
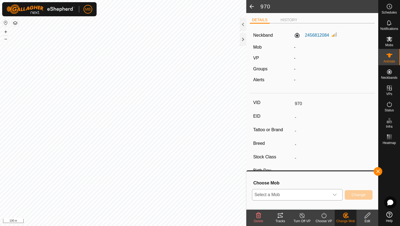
click at [334, 195] on icon "dropdown trigger" at bounding box center [334, 195] width 4 height 2
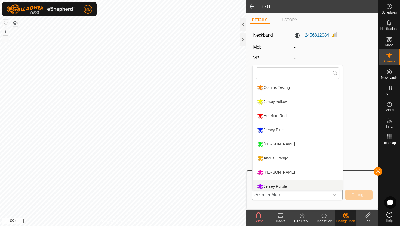
scroll to position [4, 0]
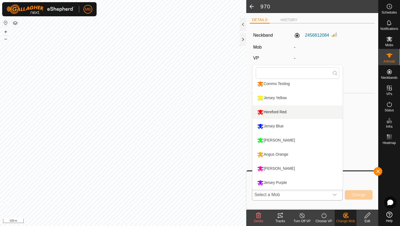
click at [280, 111] on li "Hereford Red" at bounding box center [297, 112] width 90 height 14
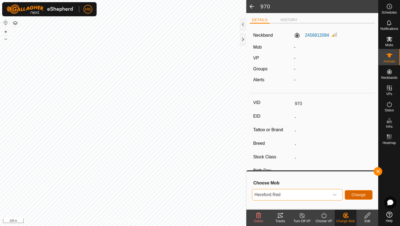
click at [362, 196] on span "Change" at bounding box center [358, 195] width 14 height 4
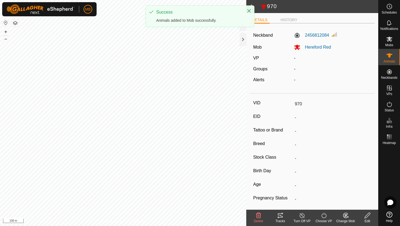
click at [324, 218] on icon at bounding box center [323, 215] width 7 height 7
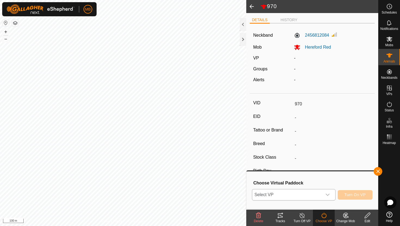
click at [326, 196] on icon "dropdown trigger" at bounding box center [327, 195] width 4 height 4
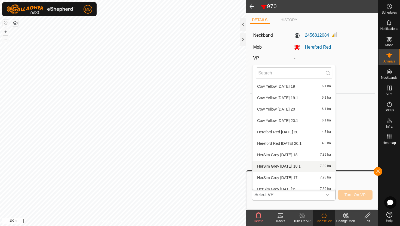
scroll to position [683, 0]
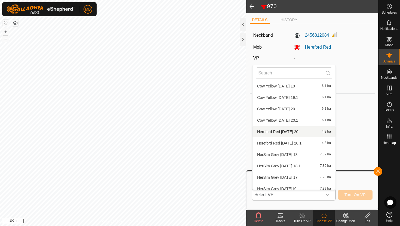
click at [305, 130] on li "Hereford Red [DATE] 20 4.3 ha" at bounding box center [293, 131] width 83 height 11
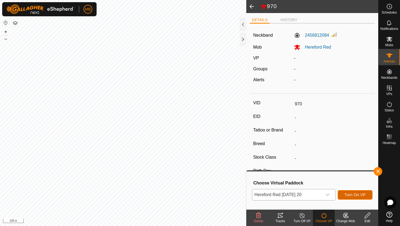
click at [350, 193] on span "Turn On VP" at bounding box center [354, 195] width 21 height 4
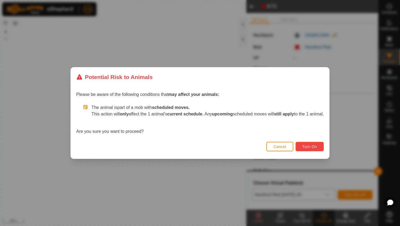
click at [322, 146] on button "Turn On" at bounding box center [309, 147] width 28 height 10
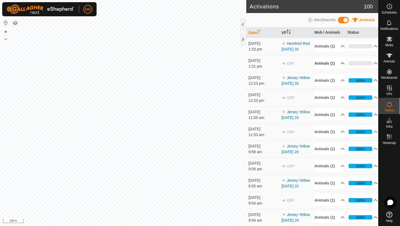
click at [339, 70] on p-accordion-header "Animals (1)" at bounding box center [329, 63] width 30 height 12
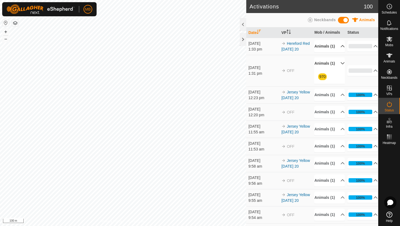
click at [339, 50] on p-accordion-header "Animals (1)" at bounding box center [329, 46] width 30 height 12
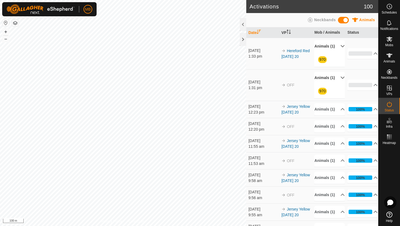
click at [339, 50] on p-accordion-header "Animals (1)" at bounding box center [329, 46] width 30 height 12
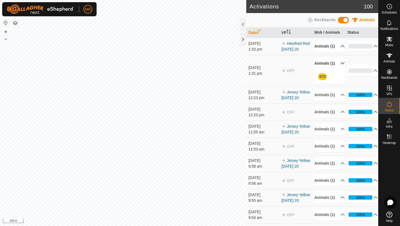
click at [340, 70] on p-accordion-header "Animals (1)" at bounding box center [329, 63] width 30 height 12
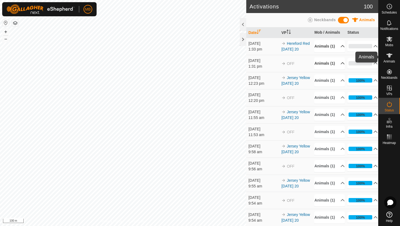
click at [389, 56] on icon at bounding box center [389, 55] width 6 height 4
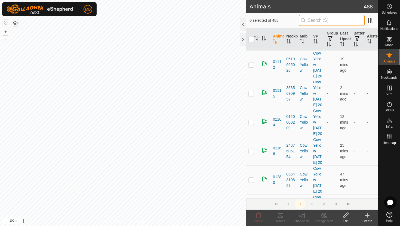
click at [348, 18] on input "text" at bounding box center [331, 20] width 66 height 11
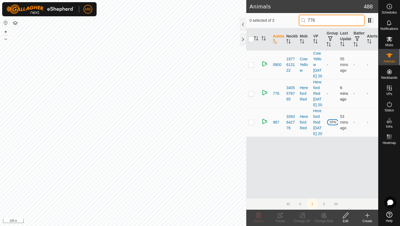
type input "776"
click at [249, 96] on p-checkbox at bounding box center [250, 93] width 5 height 4
checkbox input "true"
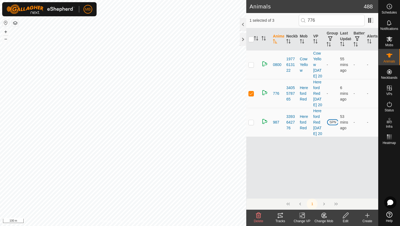
click at [346, 216] on icon at bounding box center [345, 215] width 7 height 7
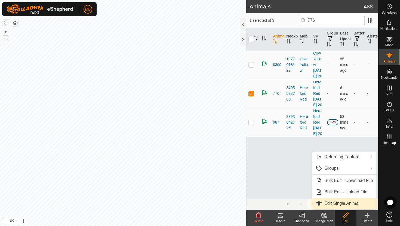
click at [349, 205] on link "Edit Single Animal" at bounding box center [344, 203] width 64 height 11
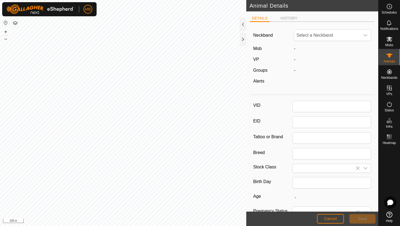
type input "776"
type input "624"
type input "[DATE]"
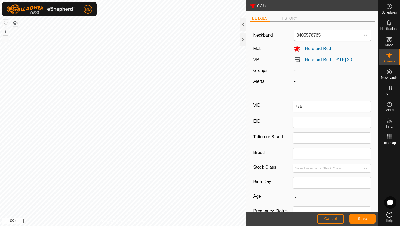
click at [369, 36] on div "dropdown trigger" at bounding box center [365, 35] width 11 height 11
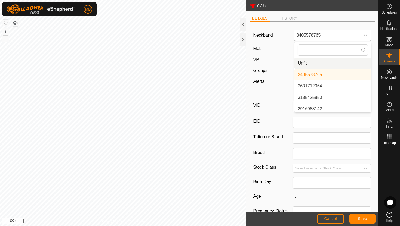
click at [334, 66] on li "Unfit" at bounding box center [332, 63] width 77 height 11
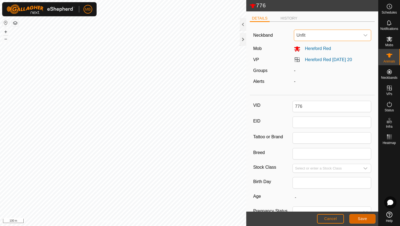
click at [356, 219] on button "Save" at bounding box center [362, 219] width 26 height 10
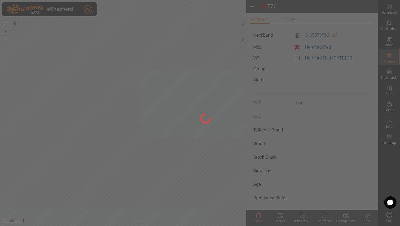
type input "-"
type input "624 kg"
type input "-"
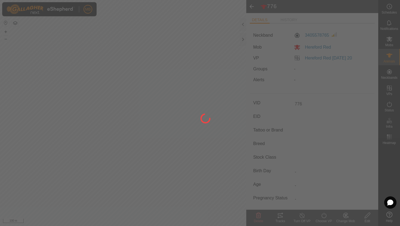
type input "-"
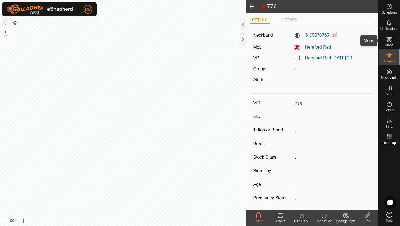
click at [389, 48] on div "Mobs" at bounding box center [388, 41] width 21 height 16
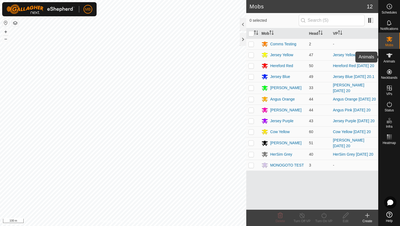
click at [390, 64] on div "Animals" at bounding box center [388, 57] width 21 height 16
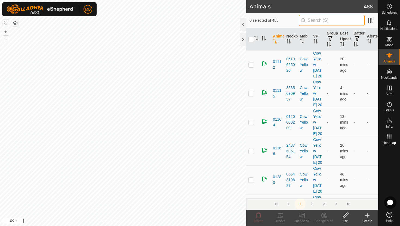
click at [325, 22] on input "text" at bounding box center [331, 20] width 66 height 11
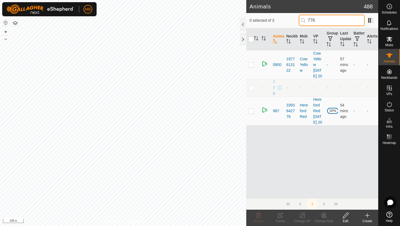
type input "776"
click at [252, 96] on td at bounding box center [252, 87] width 13 height 17
checkbox input "true"
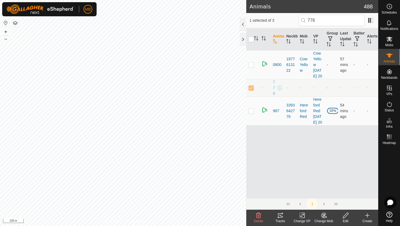
click at [345, 218] on icon at bounding box center [345, 215] width 7 height 7
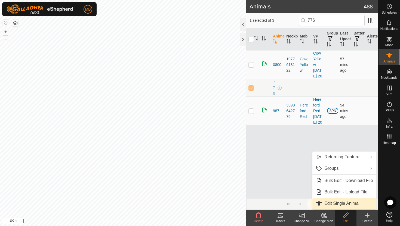
click at [345, 204] on link "Edit Single Animal" at bounding box center [344, 203] width 64 height 11
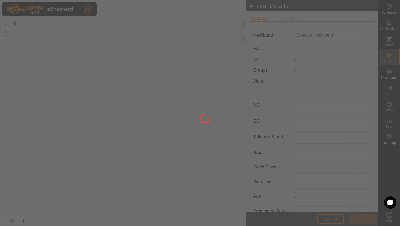
type input "776"
type input "624"
type input "[DATE]"
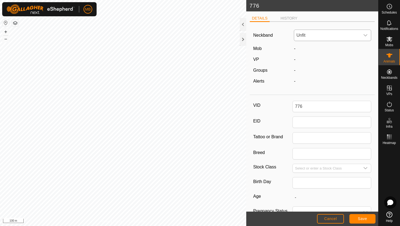
click at [365, 37] on icon "dropdown trigger" at bounding box center [365, 35] width 4 height 4
type input "122"
click at [352, 66] on li "1225088183" at bounding box center [332, 63] width 77 height 11
click at [361, 221] on span "Save" at bounding box center [361, 219] width 9 height 4
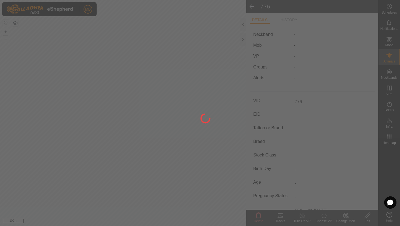
type input "-"
type input "624 kg"
type input "-"
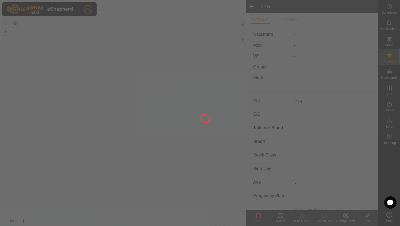
type input "-"
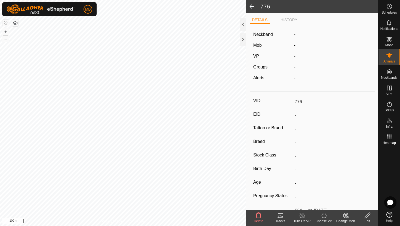
click at [345, 220] on div "Change Mob" at bounding box center [345, 221] width 22 height 5
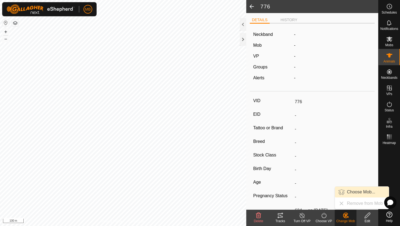
click at [356, 193] on link "Choose Mob..." at bounding box center [362, 192] width 54 height 11
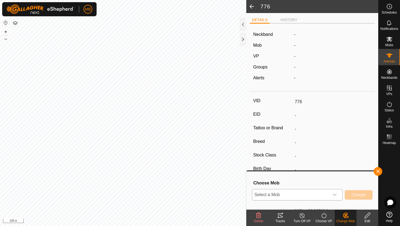
click at [333, 195] on icon "dropdown trigger" at bounding box center [334, 195] width 4 height 4
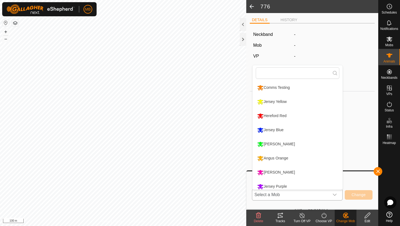
scroll to position [4, 0]
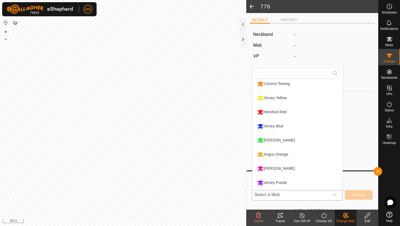
click at [308, 116] on li "Hereford Red" at bounding box center [297, 112] width 90 height 14
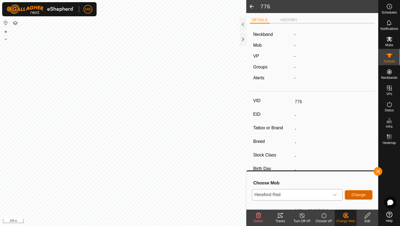
click at [352, 194] on span "Change" at bounding box center [358, 195] width 14 height 4
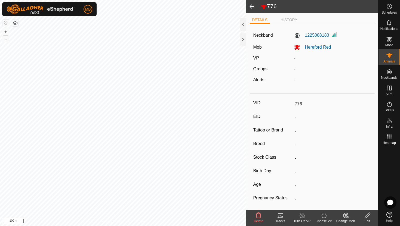
click at [323, 216] on icon at bounding box center [323, 215] width 7 height 7
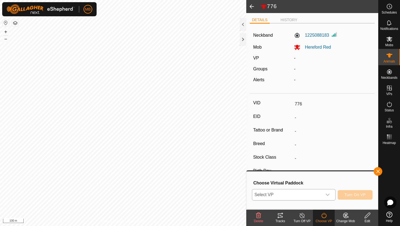
click at [329, 196] on icon "dropdown trigger" at bounding box center [327, 195] width 4 height 4
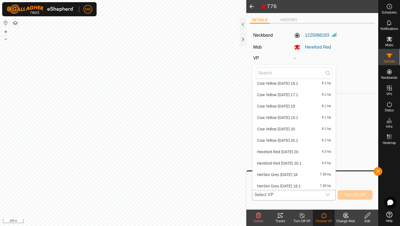
scroll to position [664, 0]
click at [309, 152] on li "Hereford Red Wednesday 20 4.3 ha" at bounding box center [293, 151] width 83 height 11
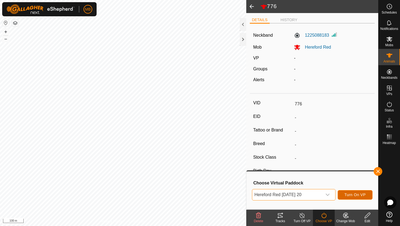
click at [345, 195] on span "Turn On VP" at bounding box center [354, 195] width 21 height 4
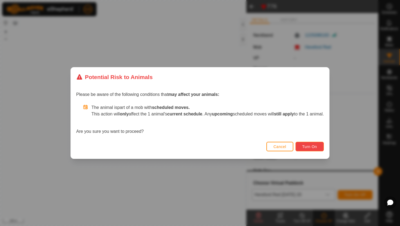
click at [323, 150] on button "Turn On" at bounding box center [309, 147] width 28 height 10
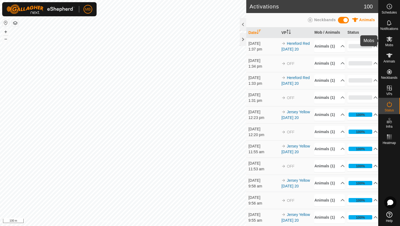
click at [389, 39] on icon at bounding box center [389, 39] width 6 height 5
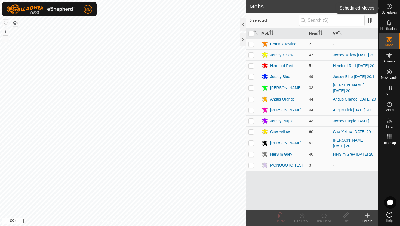
click at [392, 6] on es-schedule-vp-svg-icon at bounding box center [389, 6] width 10 height 9
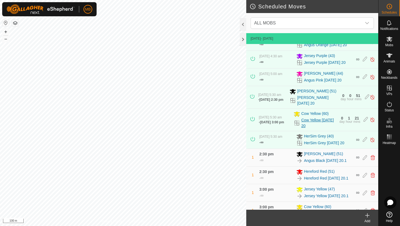
scroll to position [77, 0]
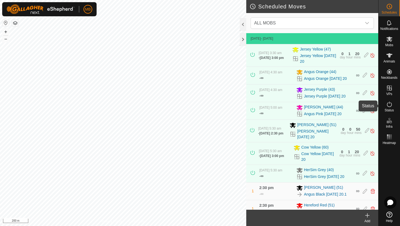
click at [389, 106] on icon at bounding box center [389, 104] width 7 height 7
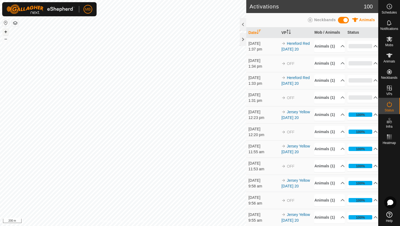
click at [4, 31] on button "+" at bounding box center [5, 32] width 7 height 7
click at [6, 30] on button "+" at bounding box center [5, 32] width 7 height 7
click at [5, 32] on button "+" at bounding box center [5, 32] width 7 height 7
click at [388, 8] on circle at bounding box center [388, 6] width 5 height 5
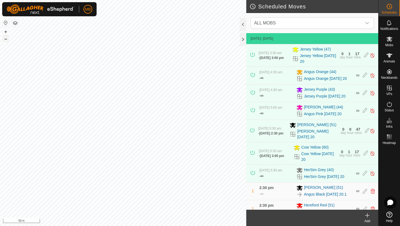
click at [8, 39] on button "–" at bounding box center [5, 39] width 7 height 7
click at [30, 11] on div "MB Schedules Notifications Mobs Animals Neckbands VPs Status Infra Heatmap Help…" at bounding box center [200, 113] width 400 height 226
click at [8, 38] on button "–" at bounding box center [5, 39] width 7 height 7
click at [391, 104] on icon at bounding box center [388, 104] width 5 height 5
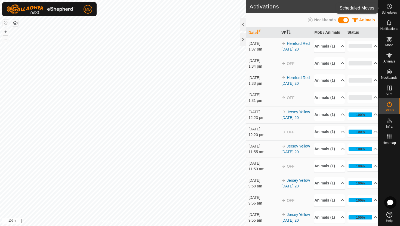
click at [388, 7] on icon at bounding box center [389, 6] width 7 height 7
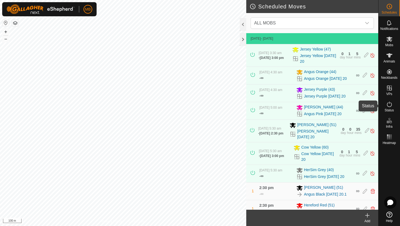
click at [390, 104] on icon at bounding box center [389, 104] width 7 height 7
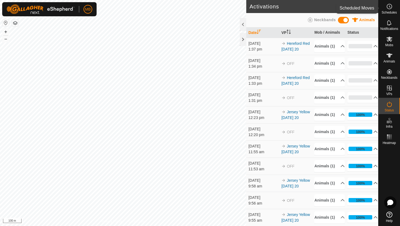
click at [390, 8] on circle at bounding box center [388, 6] width 5 height 5
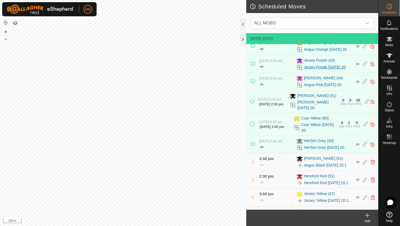
scroll to position [77, 0]
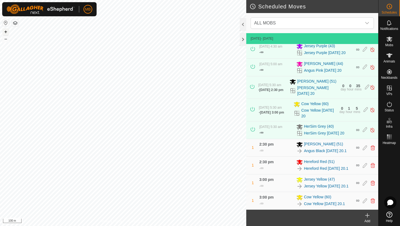
click at [5, 30] on button "+" at bounding box center [5, 32] width 7 height 7
click at [6, 39] on button "–" at bounding box center [5, 39] width 7 height 7
click at [391, 55] on icon at bounding box center [389, 55] width 7 height 7
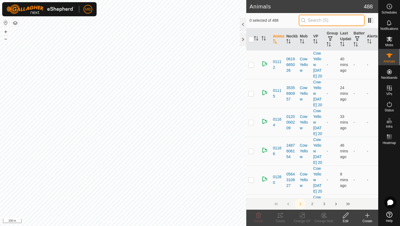
click at [349, 21] on input "text" at bounding box center [331, 20] width 66 height 11
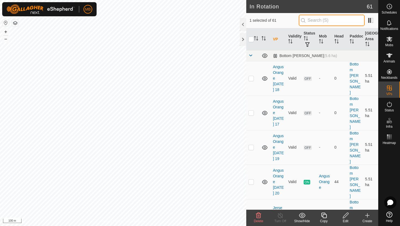
click at [321, 20] on input "text" at bounding box center [331, 20] width 66 height 11
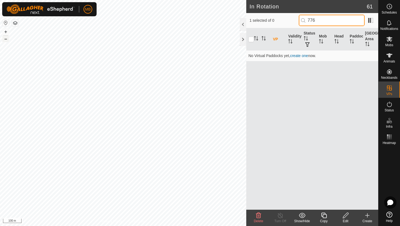
type input "776"
click at [6, 40] on button "–" at bounding box center [5, 39] width 7 height 7
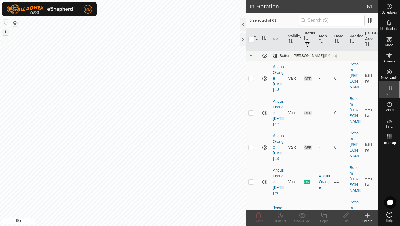
click at [6, 31] on button "+" at bounding box center [5, 32] width 7 height 7
click at [243, 25] on div at bounding box center [242, 24] width 7 height 13
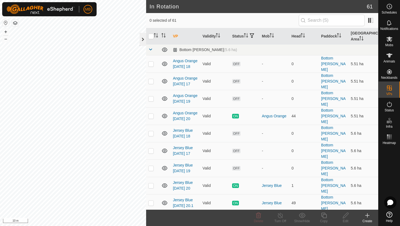
click at [142, 39] on div at bounding box center [142, 39] width 7 height 13
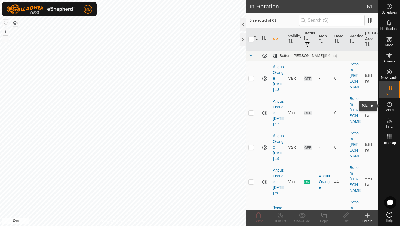
click at [389, 105] on icon at bounding box center [389, 104] width 7 height 7
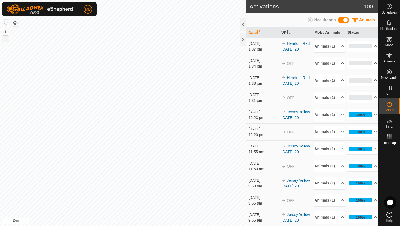
click at [5, 37] on button "–" at bounding box center [5, 39] width 7 height 7
click at [5, 31] on button "+" at bounding box center [5, 32] width 7 height 7
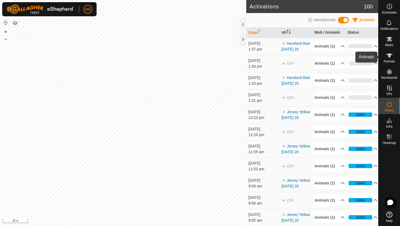
click at [389, 57] on icon at bounding box center [389, 55] width 6 height 4
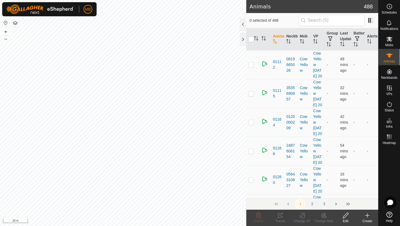
click at [241, 23] on div at bounding box center [242, 24] width 7 height 13
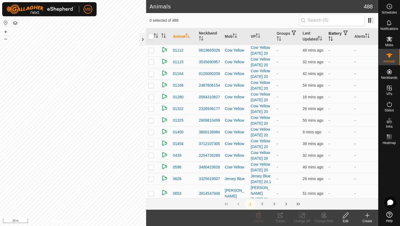
click at [332, 39] on icon "Activate to sort" at bounding box center [330, 38] width 4 height 4
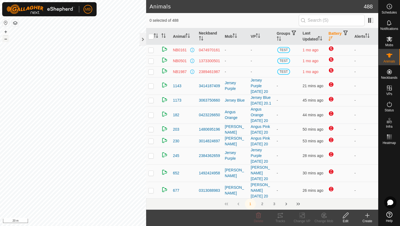
click at [7, 40] on button "–" at bounding box center [5, 39] width 7 height 7
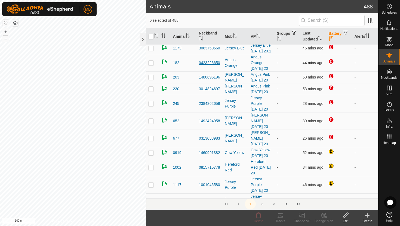
scroll to position [54, 0]
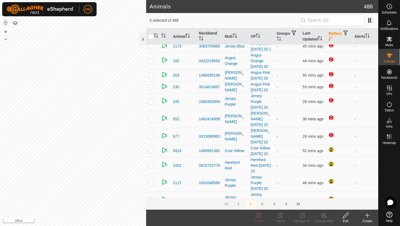
click at [151, 121] on p-checkbox at bounding box center [150, 119] width 5 height 4
checkbox input "false"
click at [150, 139] on p-checkbox at bounding box center [150, 136] width 5 height 4
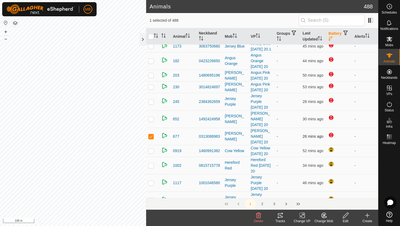
checkbox input "false"
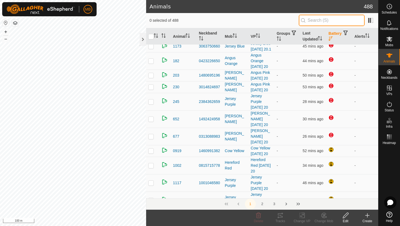
click at [322, 19] on input "text" at bounding box center [331, 20] width 66 height 11
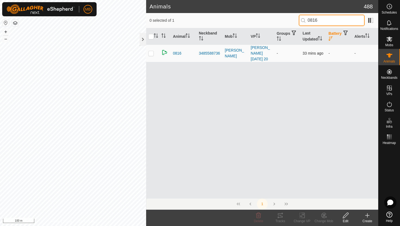
type input "0816"
click at [150, 53] on p-checkbox at bounding box center [150, 53] width 5 height 4
checkbox input "true"
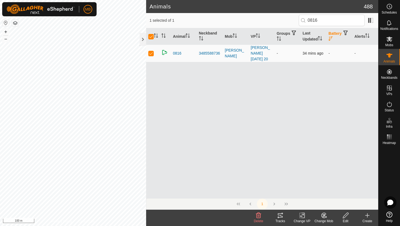
click at [150, 53] on p-checkbox at bounding box center [150, 53] width 5 height 4
checkbox input "false"
click at [144, 37] on div at bounding box center [142, 39] width 7 height 13
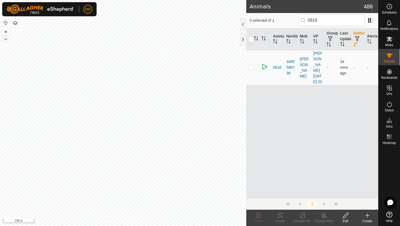
click at [6, 40] on button "–" at bounding box center [5, 39] width 7 height 7
click at [342, 22] on input "0816" at bounding box center [331, 20] width 66 height 11
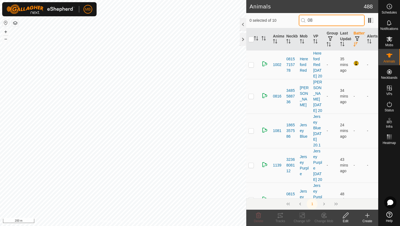
type input "0"
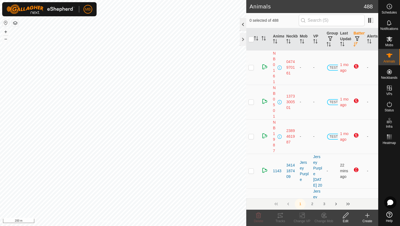
click at [240, 24] on div at bounding box center [242, 24] width 7 height 13
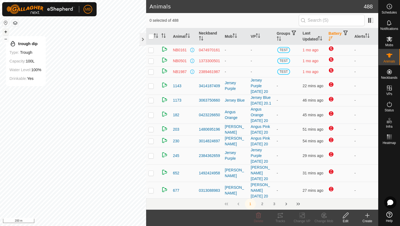
click at [6, 30] on button "+" at bounding box center [5, 32] width 7 height 7
click at [369, 34] on icon "Activate to sort" at bounding box center [367, 35] width 4 height 4
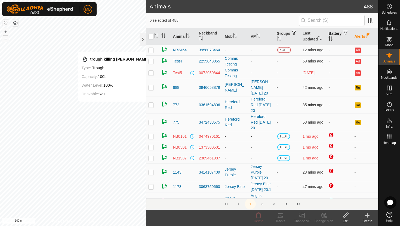
click at [151, 107] on p-checkbox at bounding box center [150, 105] width 5 height 4
checkbox input "false"
click at [391, 5] on circle at bounding box center [388, 6] width 5 height 5
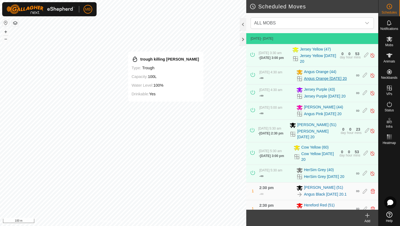
scroll to position [77, 0]
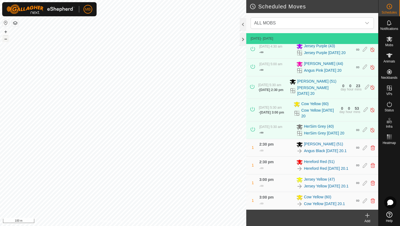
click at [4, 40] on button "–" at bounding box center [5, 39] width 7 height 7
click at [390, 105] on icon at bounding box center [389, 104] width 7 height 7
